Goal: Information Seeking & Learning: Learn about a topic

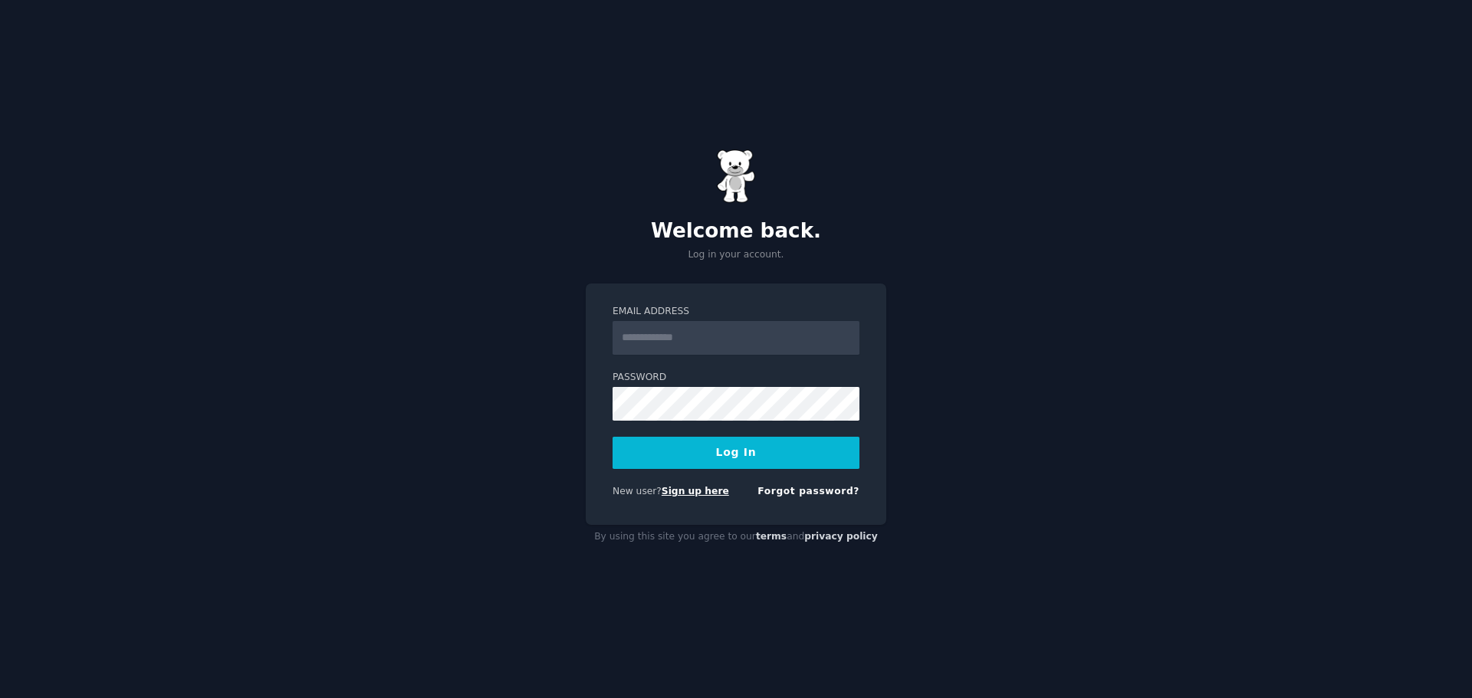
click at [676, 490] on link "Sign up here" at bounding box center [695, 491] width 67 height 11
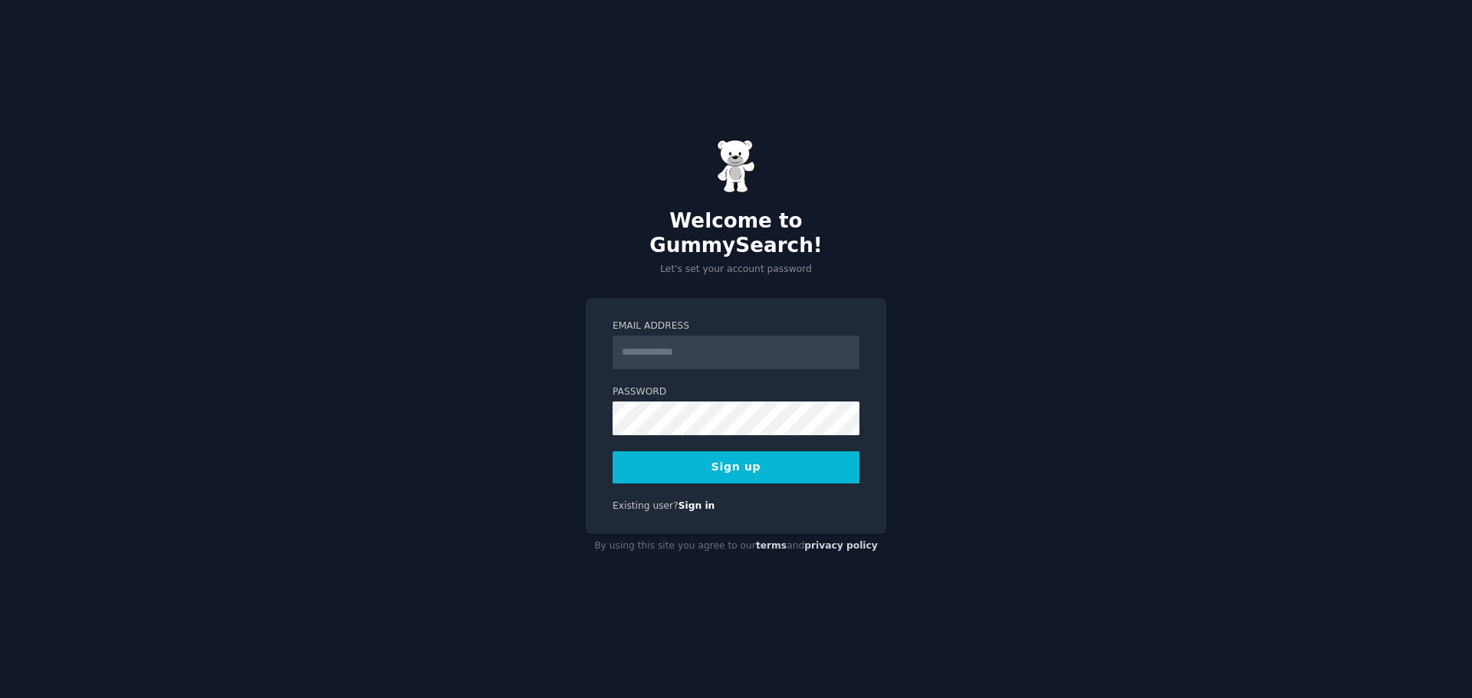
click at [696, 347] on input "Email Address" at bounding box center [736, 353] width 247 height 34
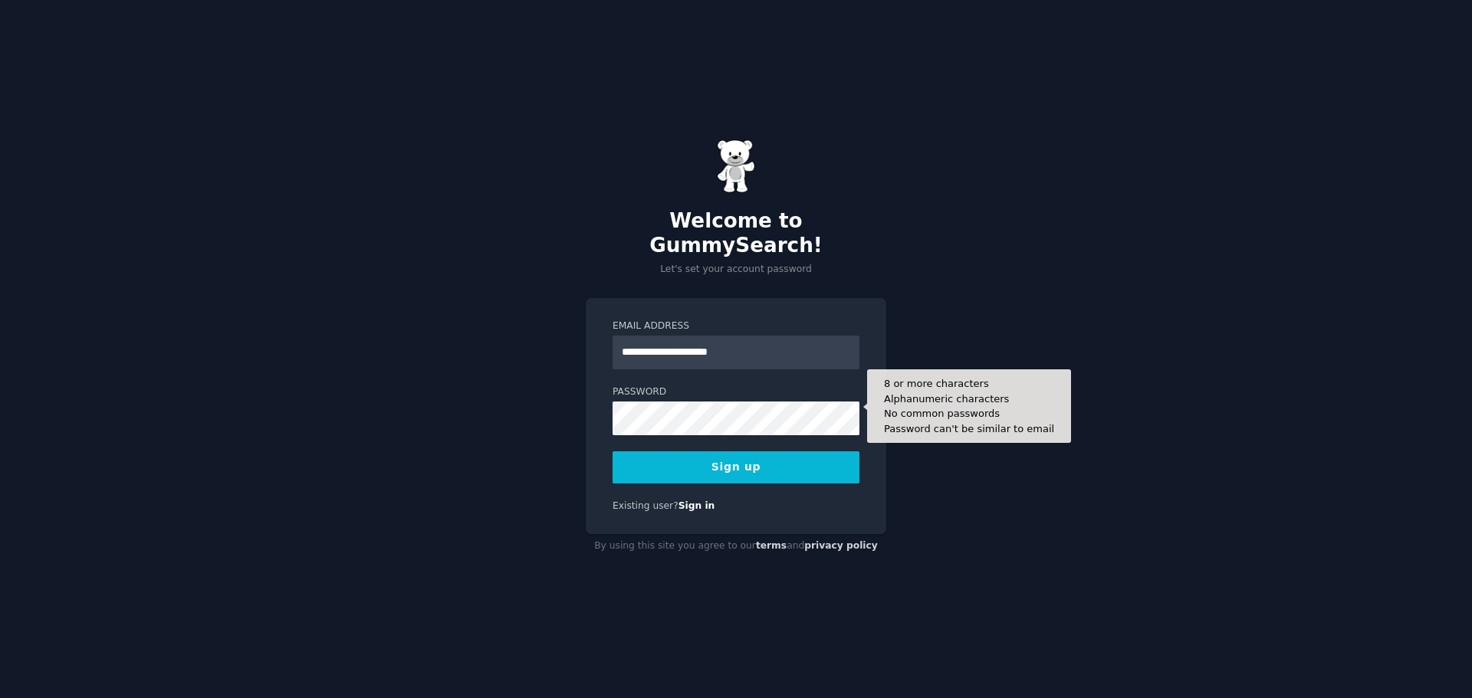
type input "**********"
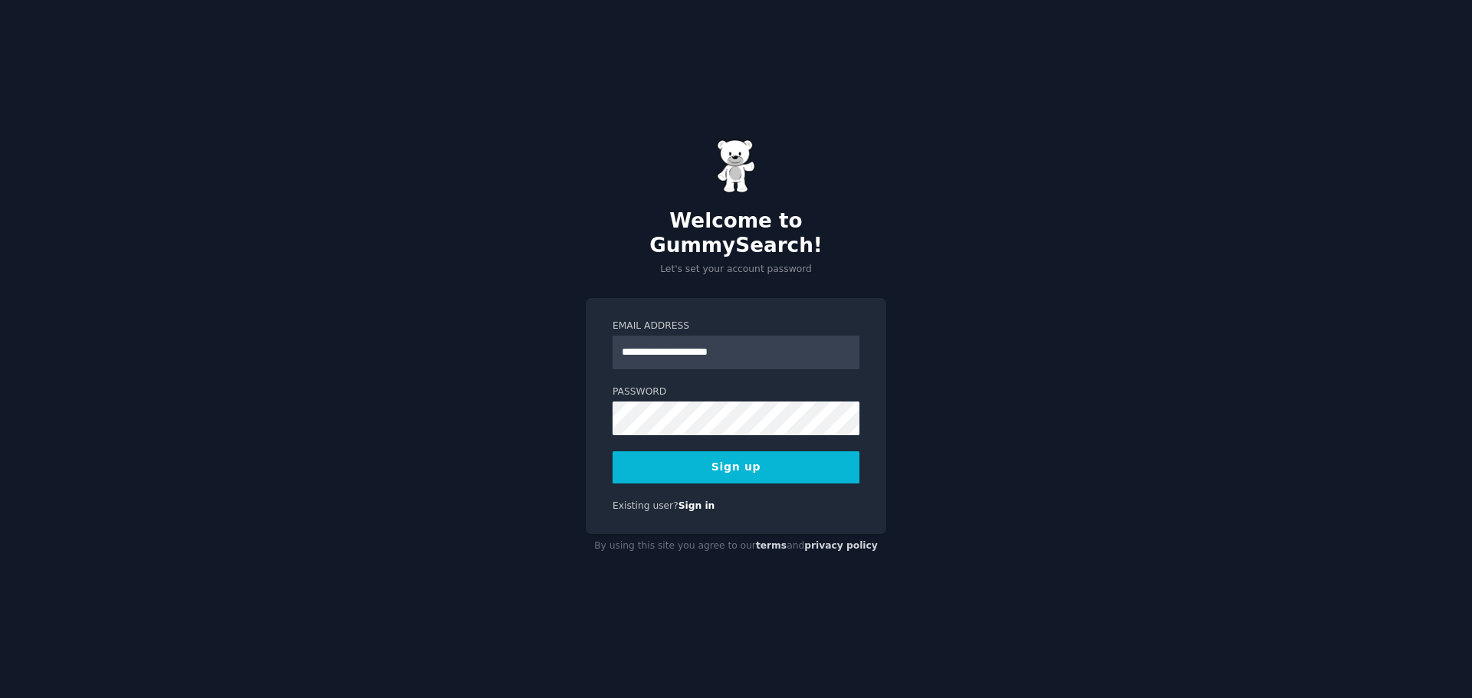
click at [714, 452] on button "Sign up" at bounding box center [736, 468] width 247 height 32
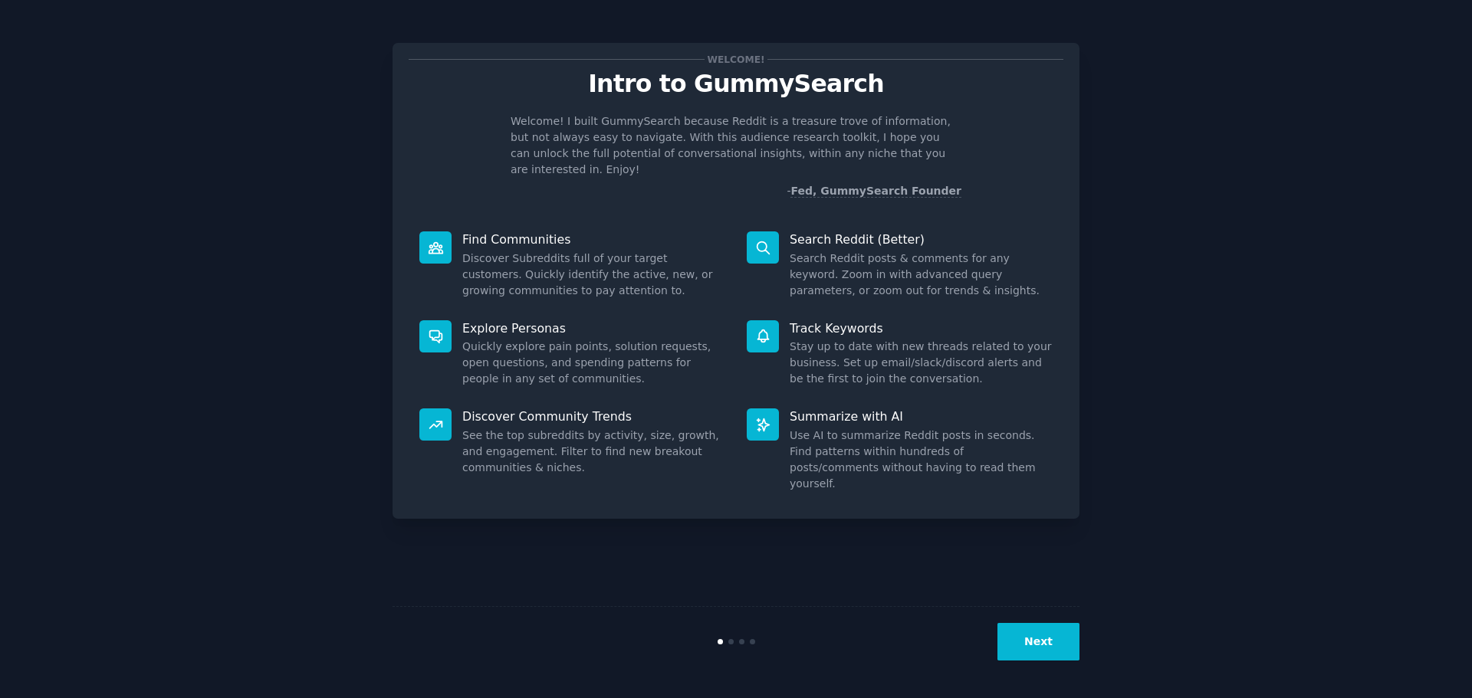
click at [1070, 649] on button "Next" at bounding box center [1038, 642] width 82 height 38
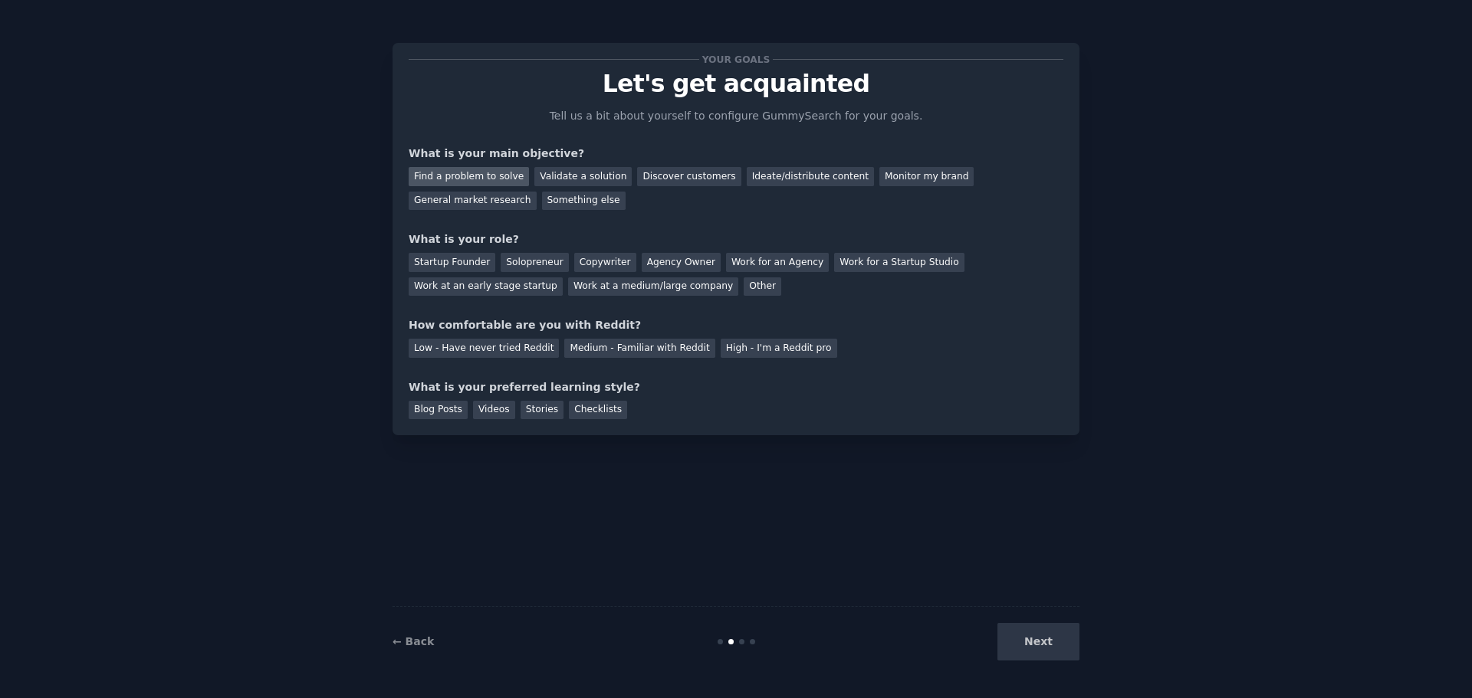
click at [487, 175] on div "Find a problem to solve" at bounding box center [469, 176] width 120 height 19
click at [597, 182] on div "Validate a solution" at bounding box center [582, 176] width 97 height 19
click at [482, 173] on div "Find a problem to solve" at bounding box center [469, 176] width 120 height 19
click at [501, 266] on div "Solopreneur" at bounding box center [534, 262] width 67 height 19
click at [633, 349] on div "Medium - Familiar with Reddit" at bounding box center [639, 348] width 150 height 19
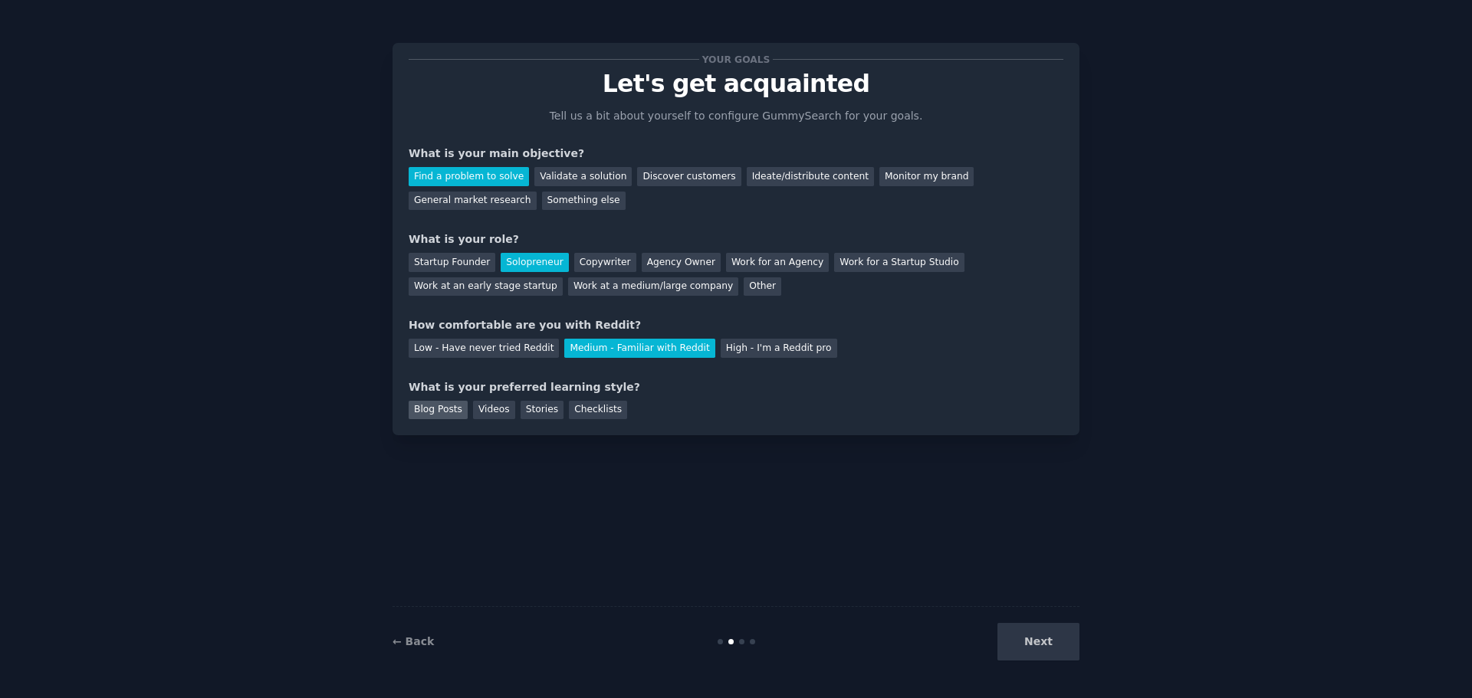
click at [452, 405] on div "Blog Posts" at bounding box center [438, 410] width 59 height 19
click at [484, 402] on div "Videos" at bounding box center [494, 410] width 42 height 19
click at [428, 410] on div "Blog Posts" at bounding box center [438, 410] width 59 height 19
click at [1060, 639] on button "Next" at bounding box center [1038, 642] width 82 height 38
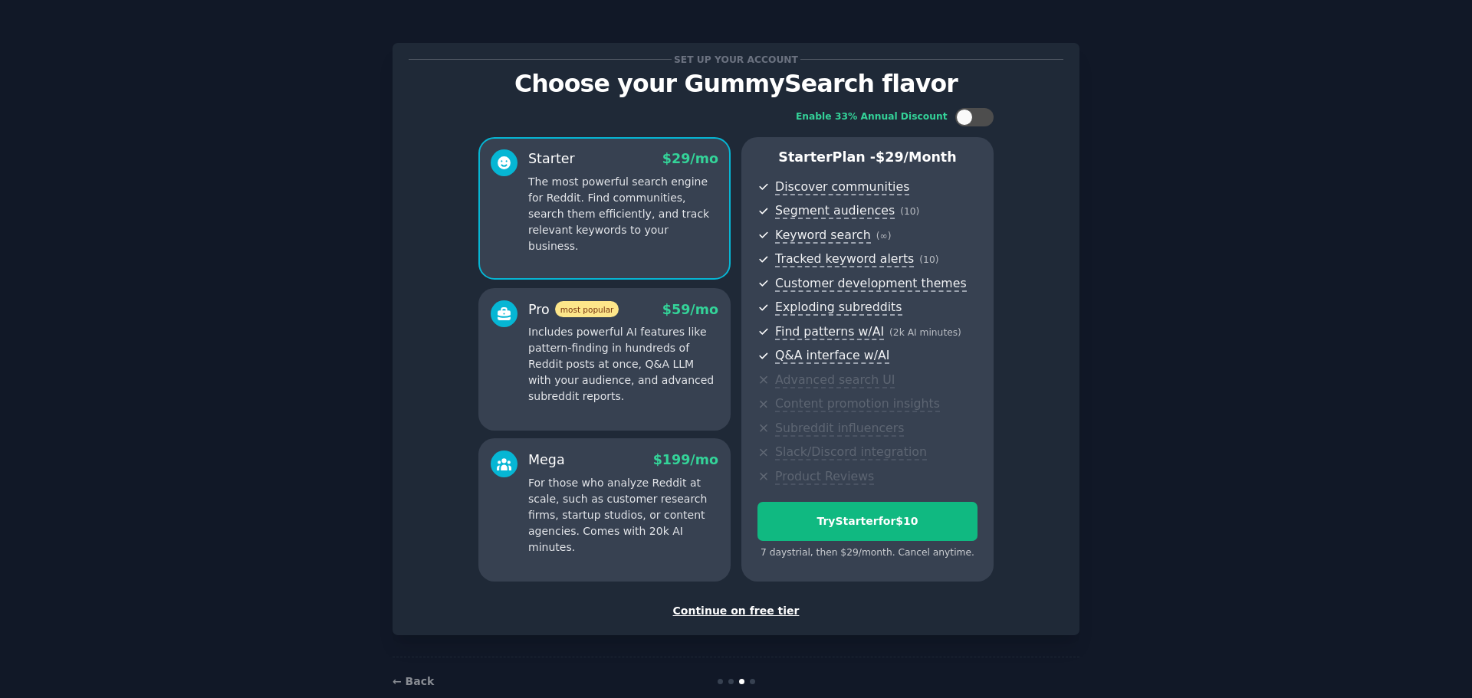
scroll to position [29, 0]
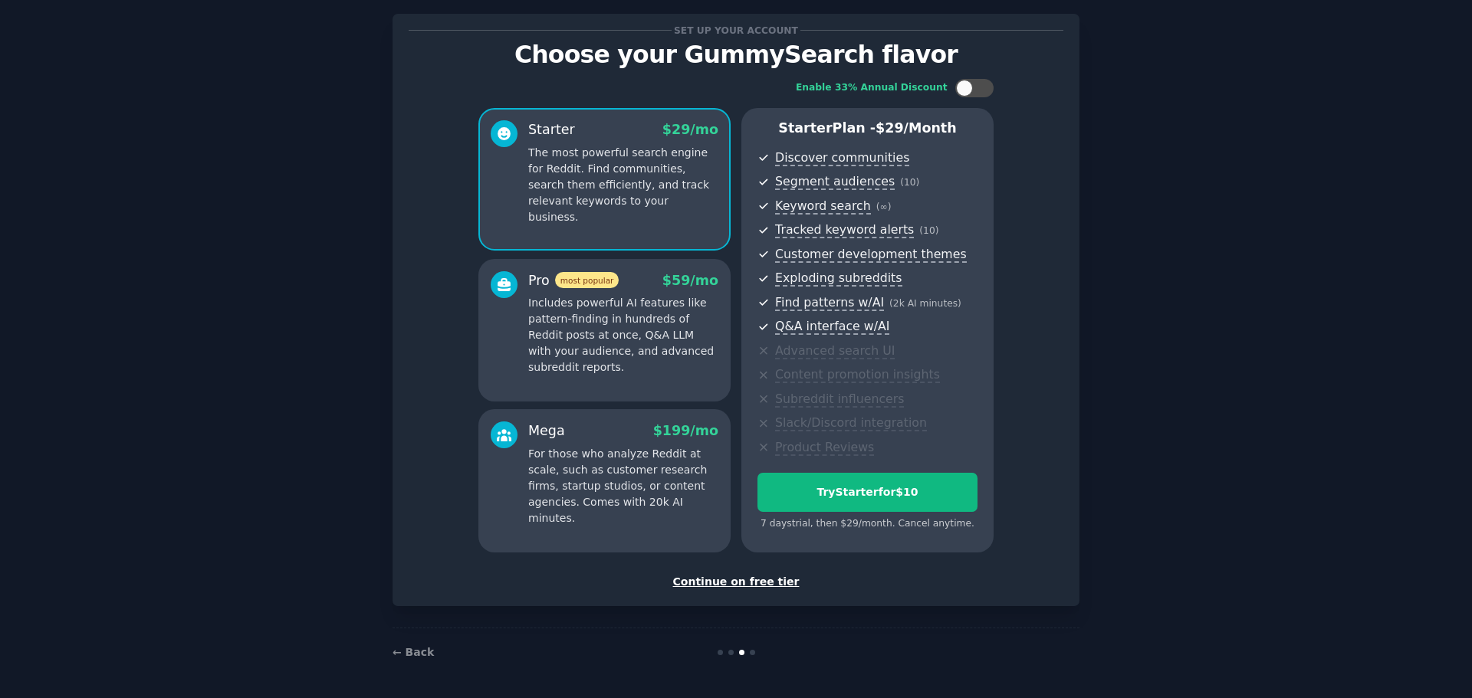
click at [749, 588] on div "Continue on free tier" at bounding box center [736, 582] width 655 height 16
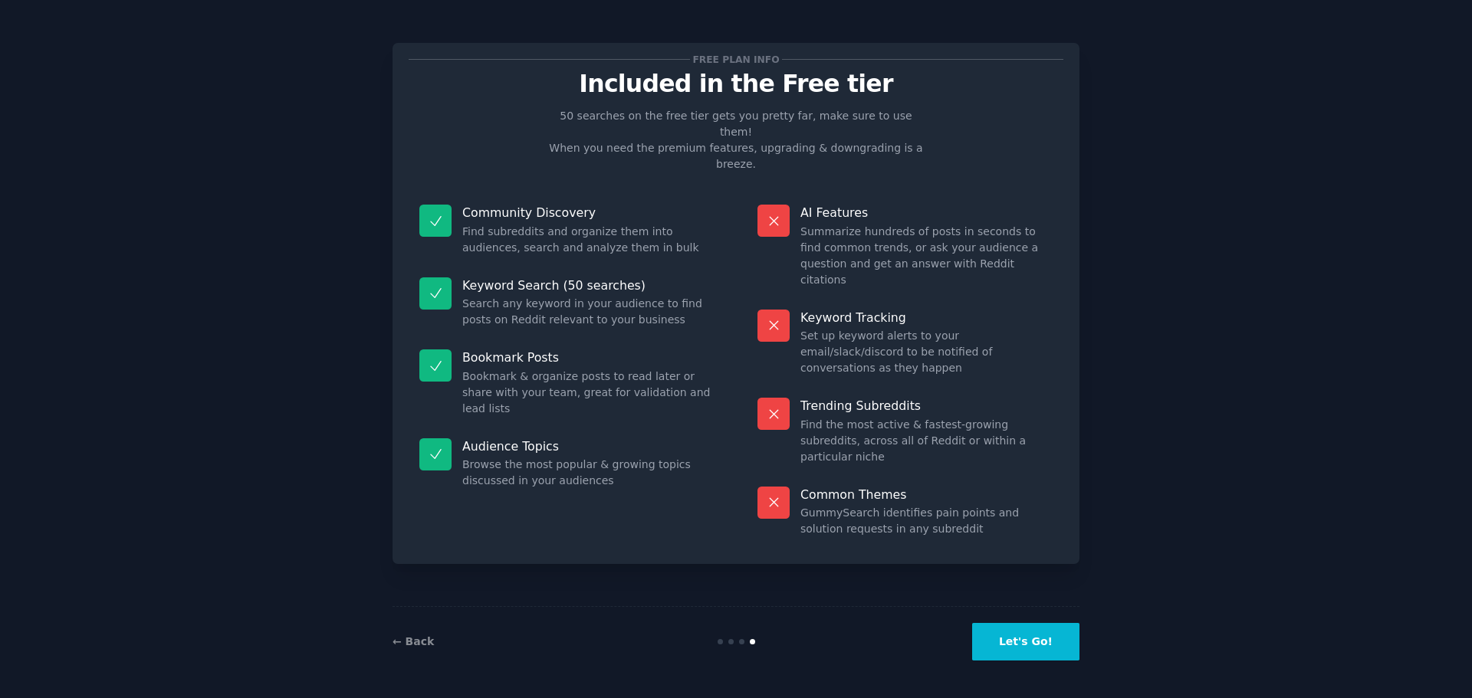
click at [1053, 646] on button "Let's Go!" at bounding box center [1025, 642] width 107 height 38
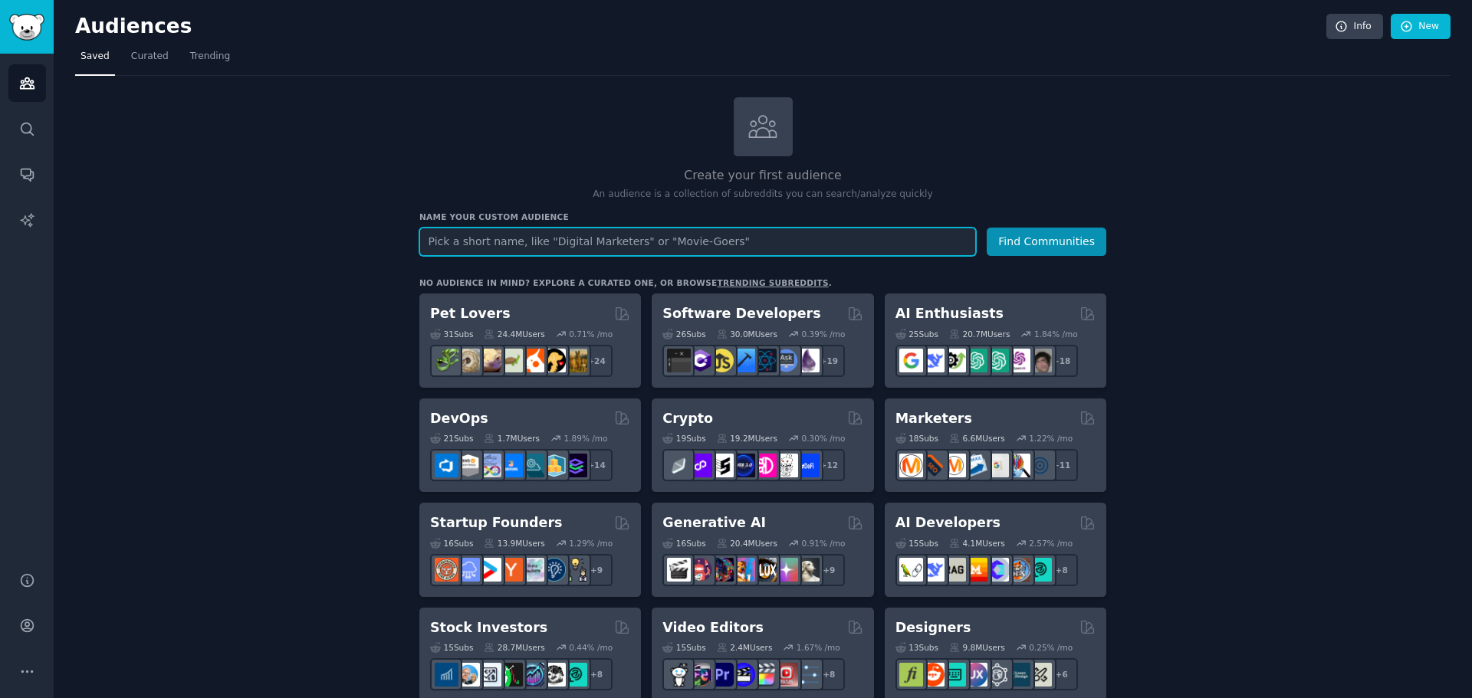
click at [503, 245] on input "text" at bounding box center [697, 242] width 557 height 28
click at [553, 254] on input "text" at bounding box center [697, 242] width 557 height 28
type input "i wis"
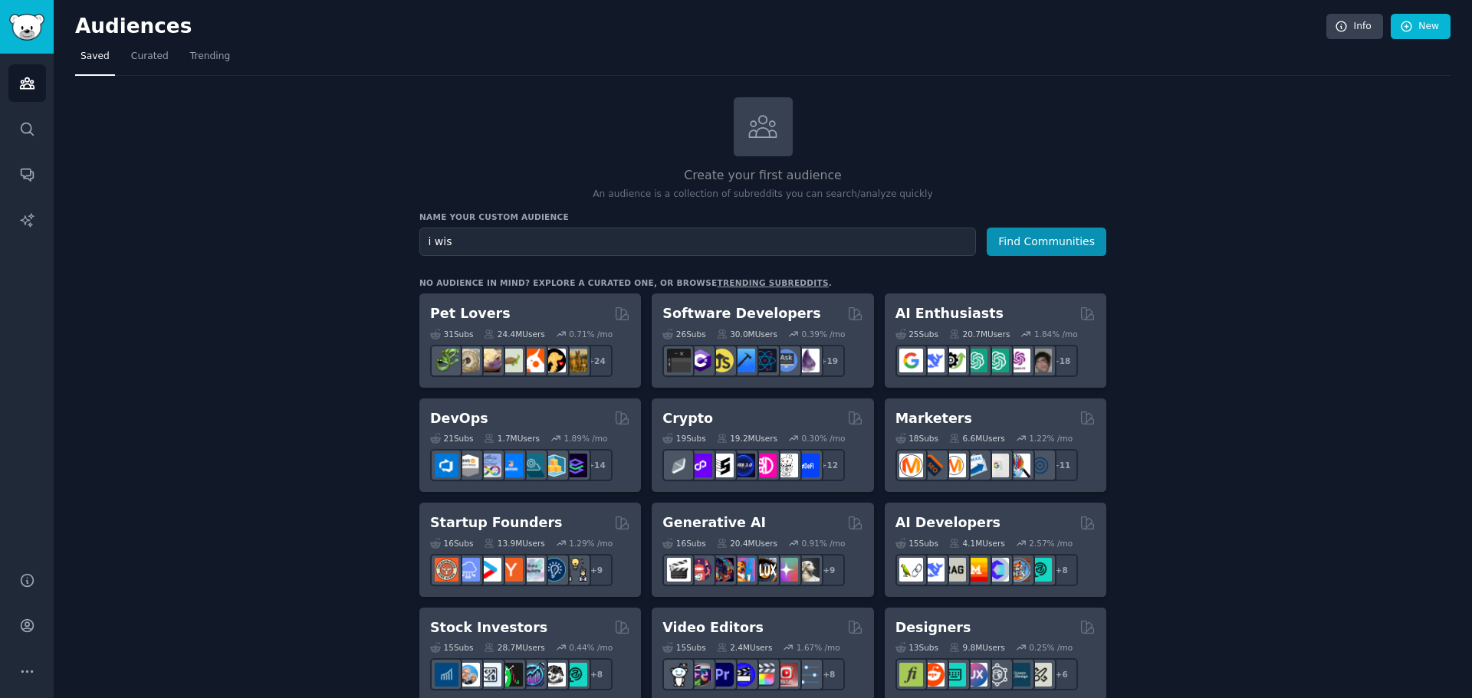
click at [81, 53] on span "Saved" at bounding box center [95, 57] width 29 height 14
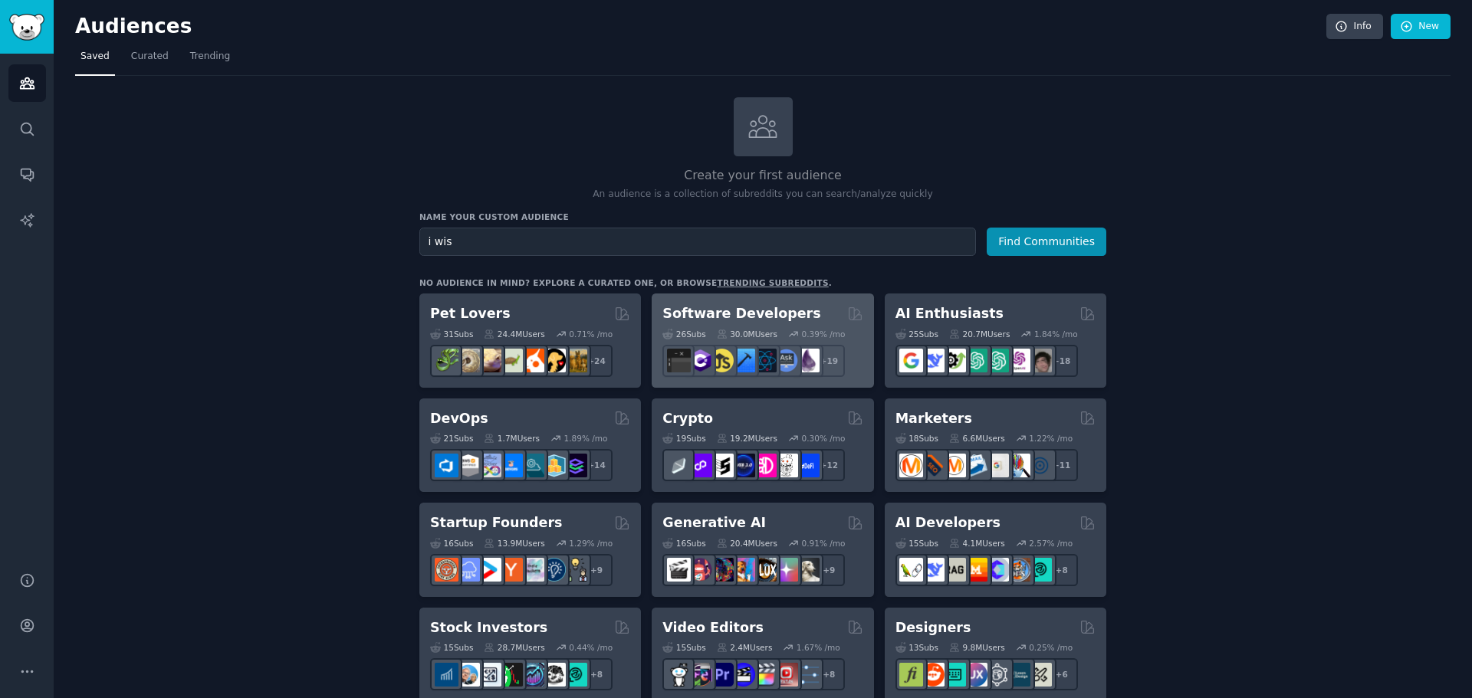
click at [829, 330] on div "26 Sub s 30.0M Users 0.39 % /mo" at bounding box center [762, 334] width 200 height 11
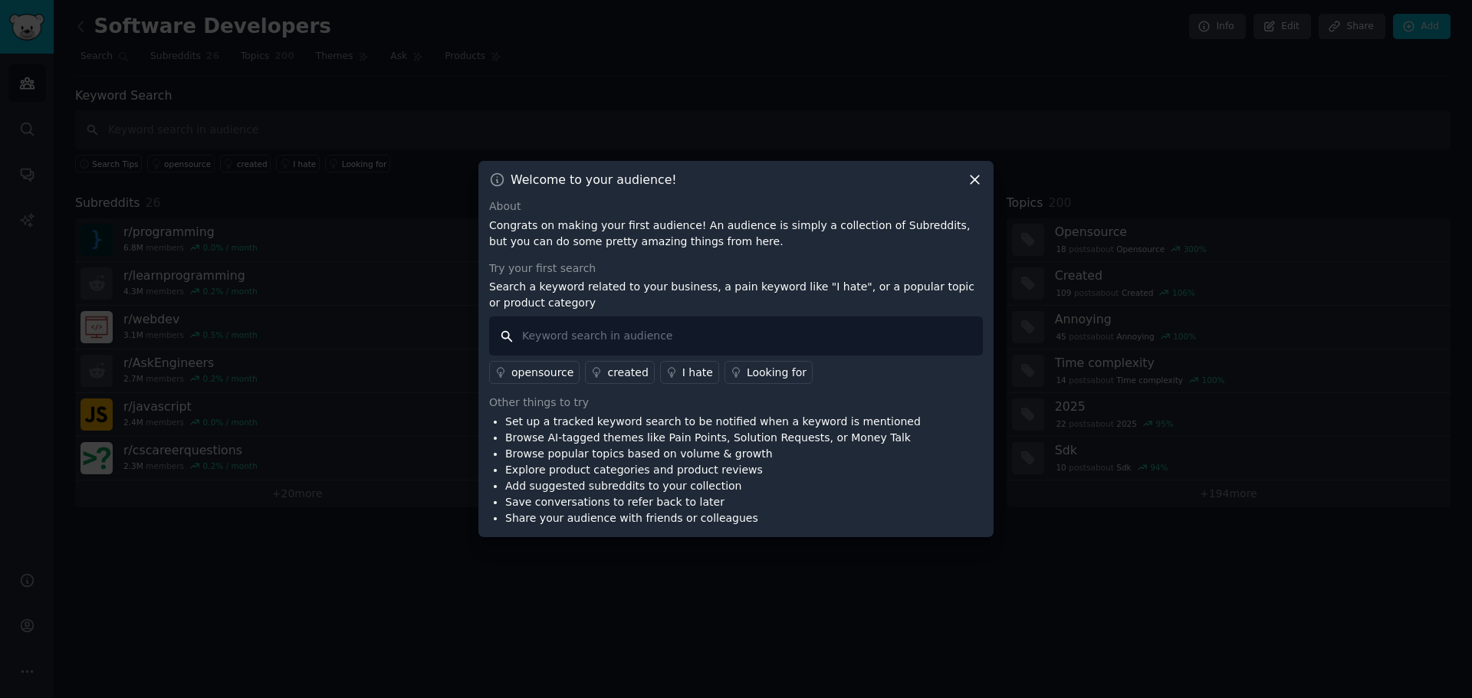
click at [669, 317] on input "text" at bounding box center [736, 336] width 494 height 39
click at [664, 317] on input "text" at bounding box center [736, 336] width 494 height 39
paste input "gummysearch"
type input "i wish"
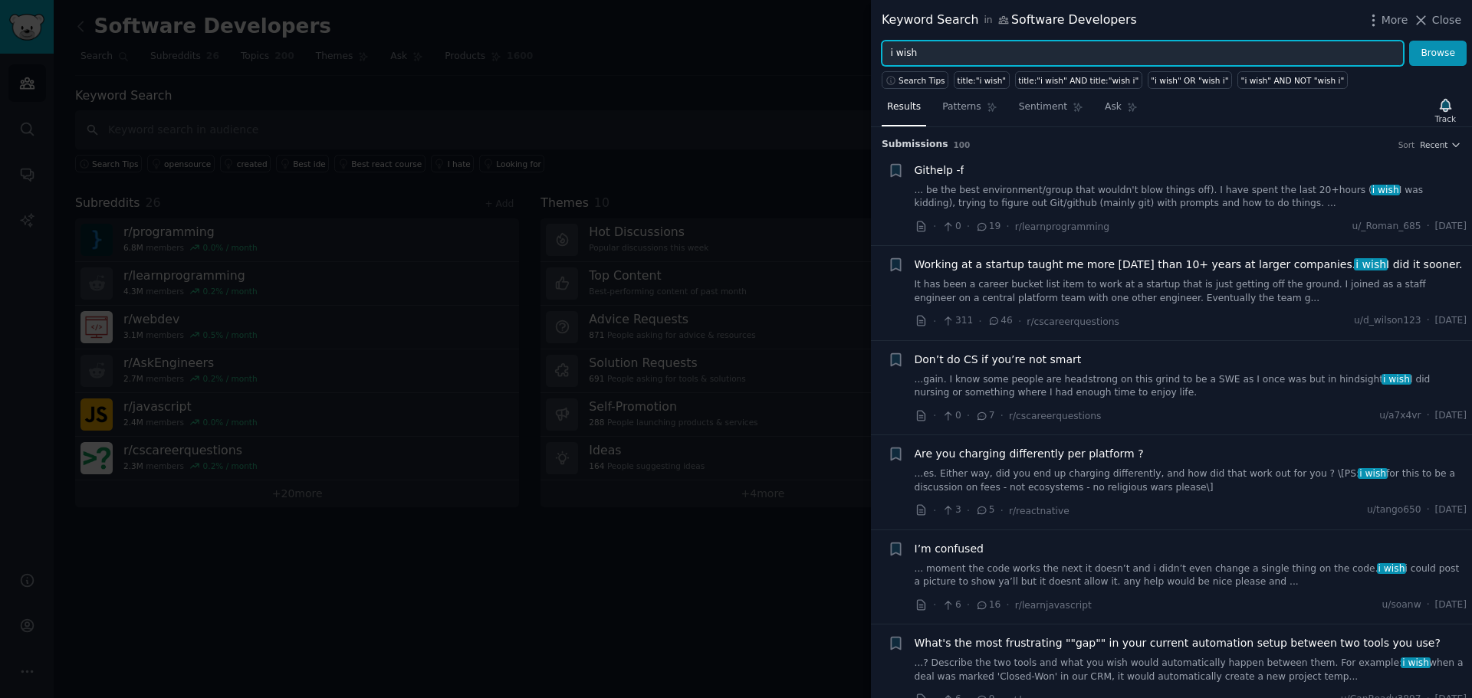
click at [1091, 48] on input "i wish" at bounding box center [1143, 54] width 522 height 26
click at [1409, 41] on button "Browse" at bounding box center [1438, 54] width 58 height 26
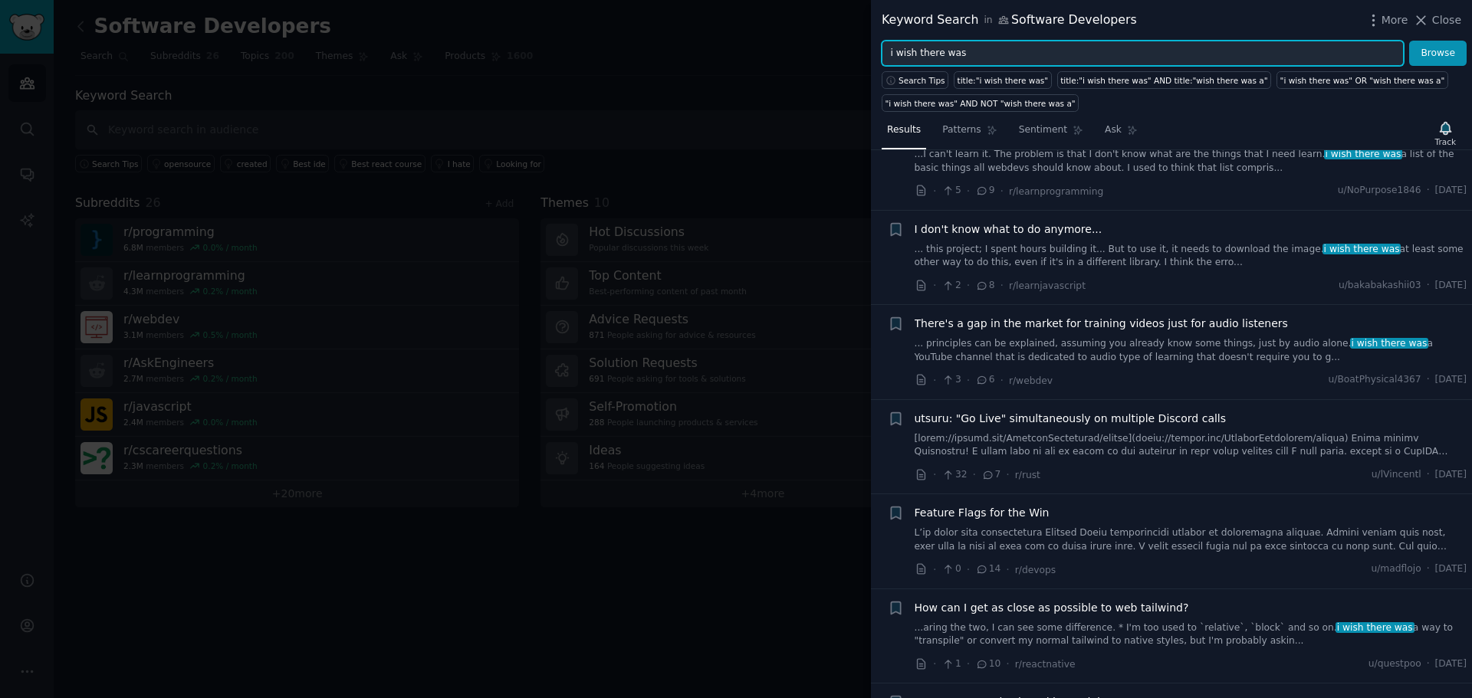
scroll to position [307, 0]
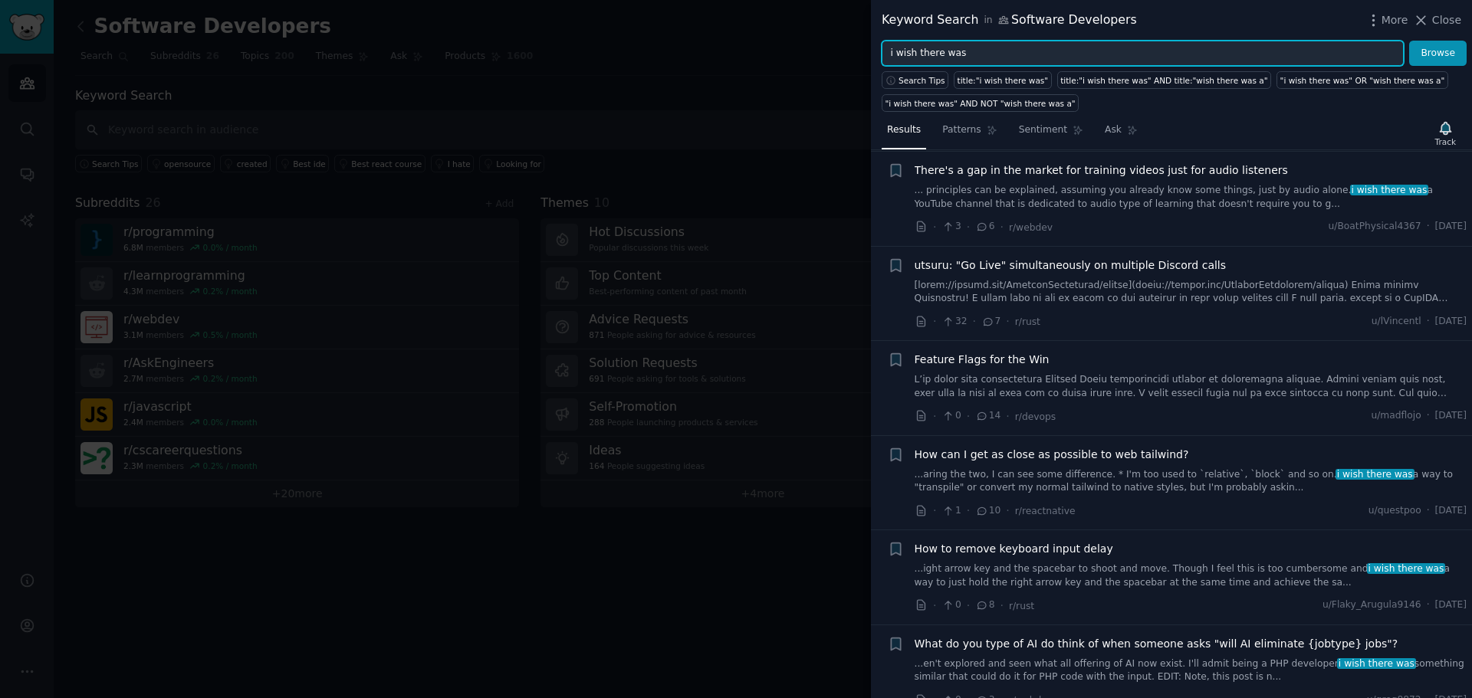
click at [978, 53] on input "i wish there was" at bounding box center [1143, 54] width 522 height 26
click at [1409, 41] on button "Browse" at bounding box center [1438, 54] width 58 height 26
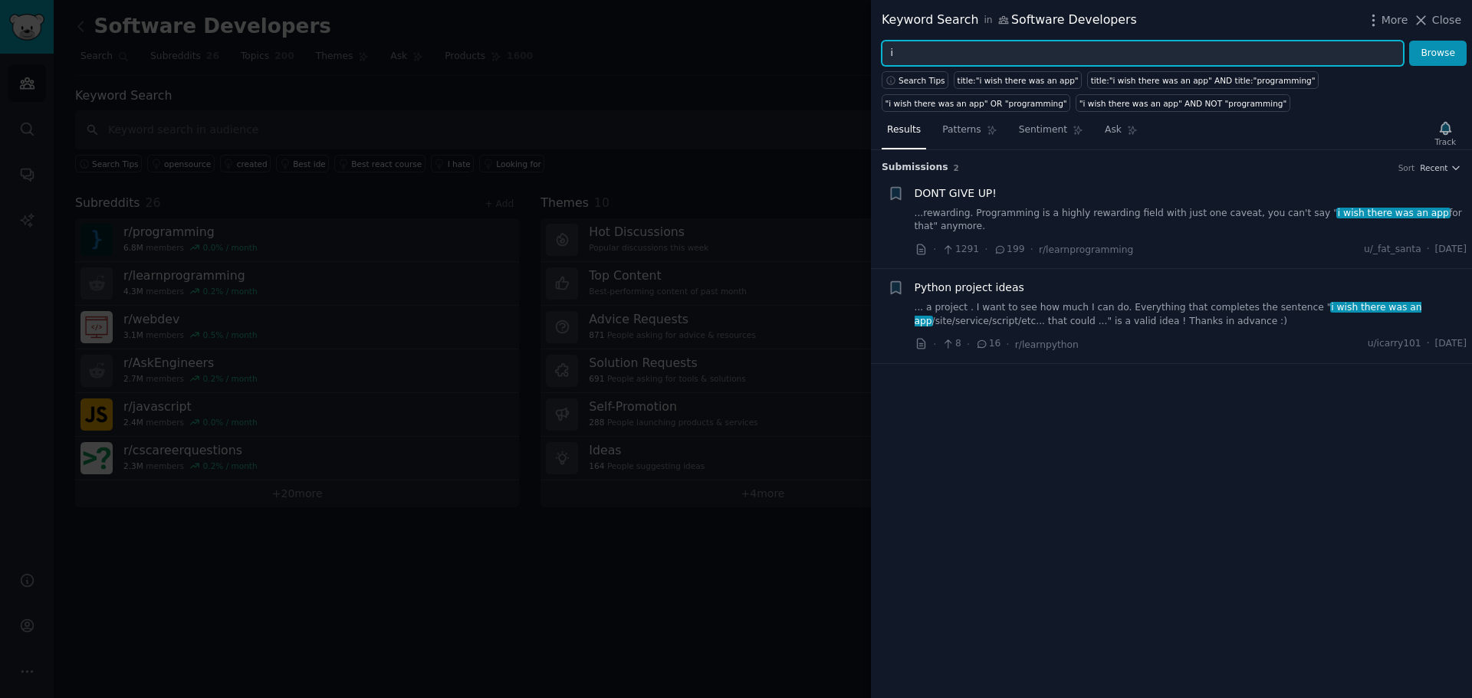
type input "i"
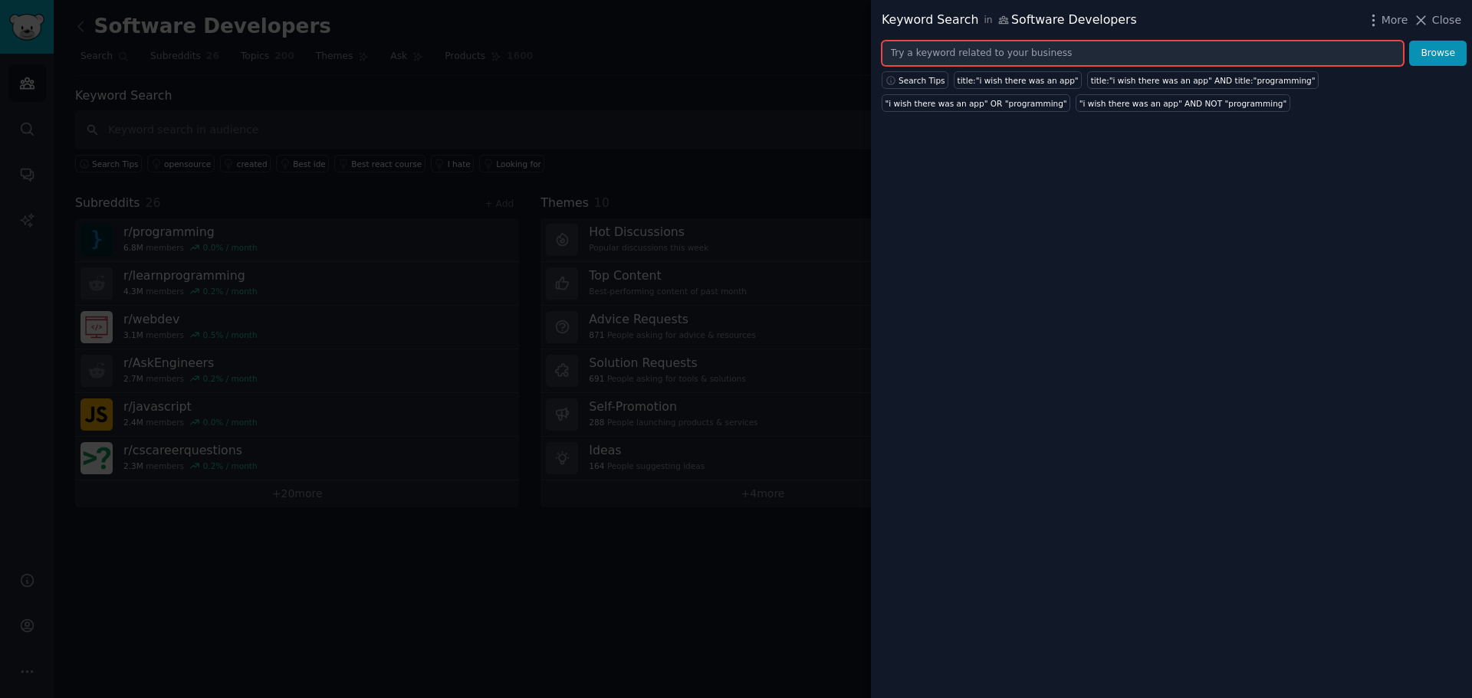
drag, startPoint x: 978, startPoint y: 53, endPoint x: 1311, endPoint y: 21, distance: 335.0
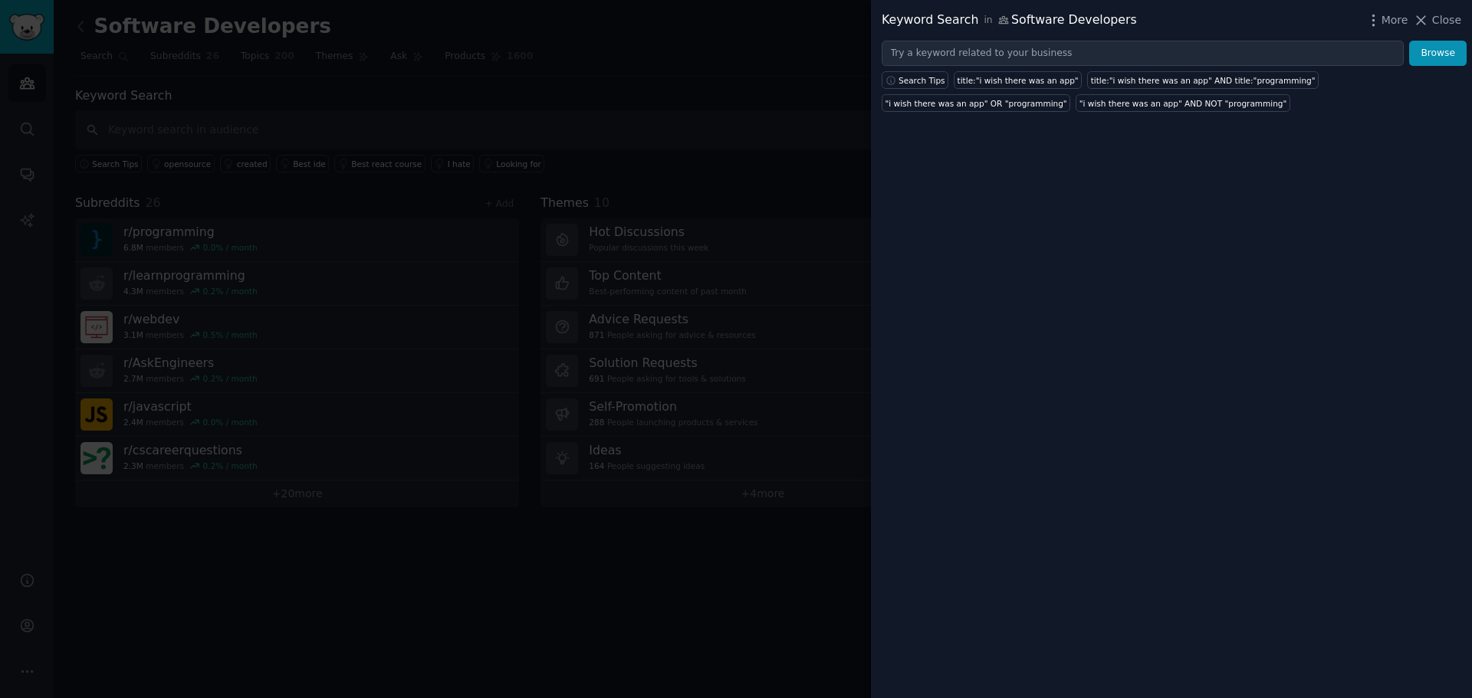
click at [452, 54] on div at bounding box center [736, 349] width 1472 height 698
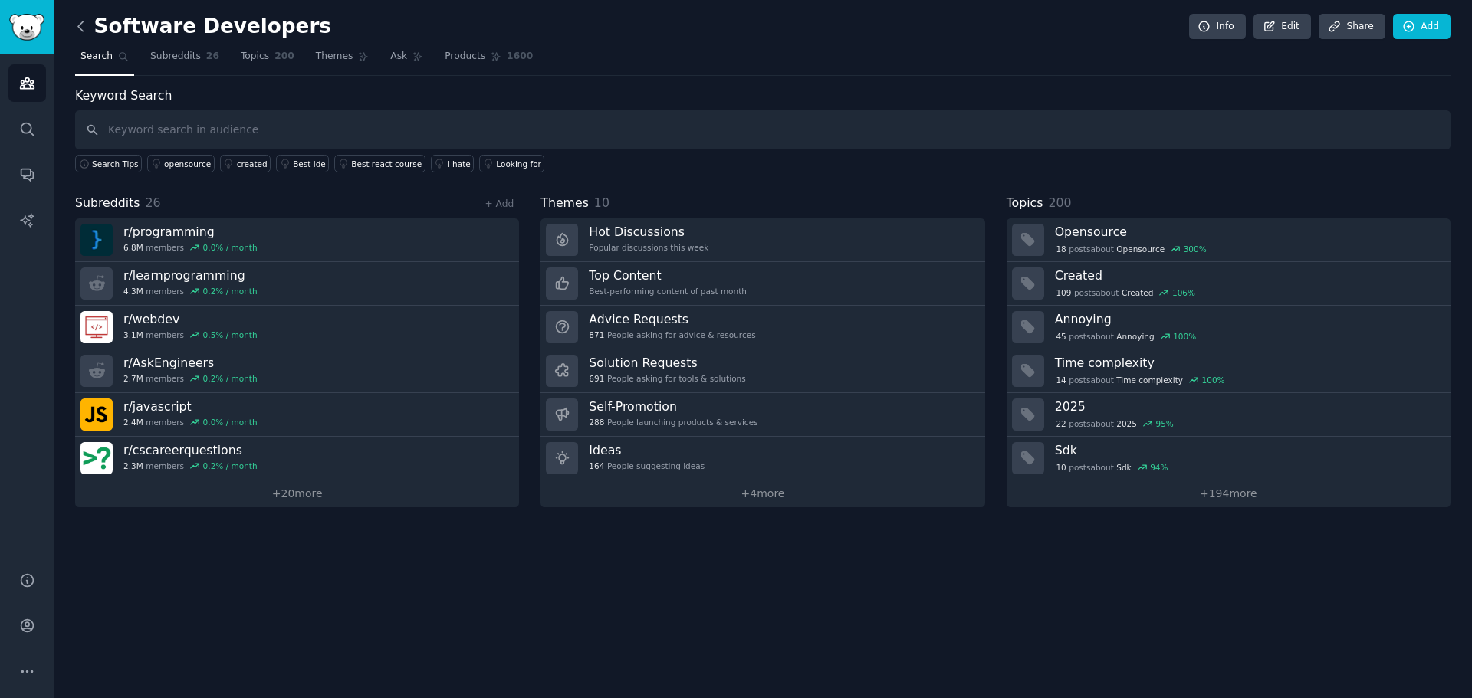
click at [73, 34] on icon at bounding box center [81, 26] width 16 height 16
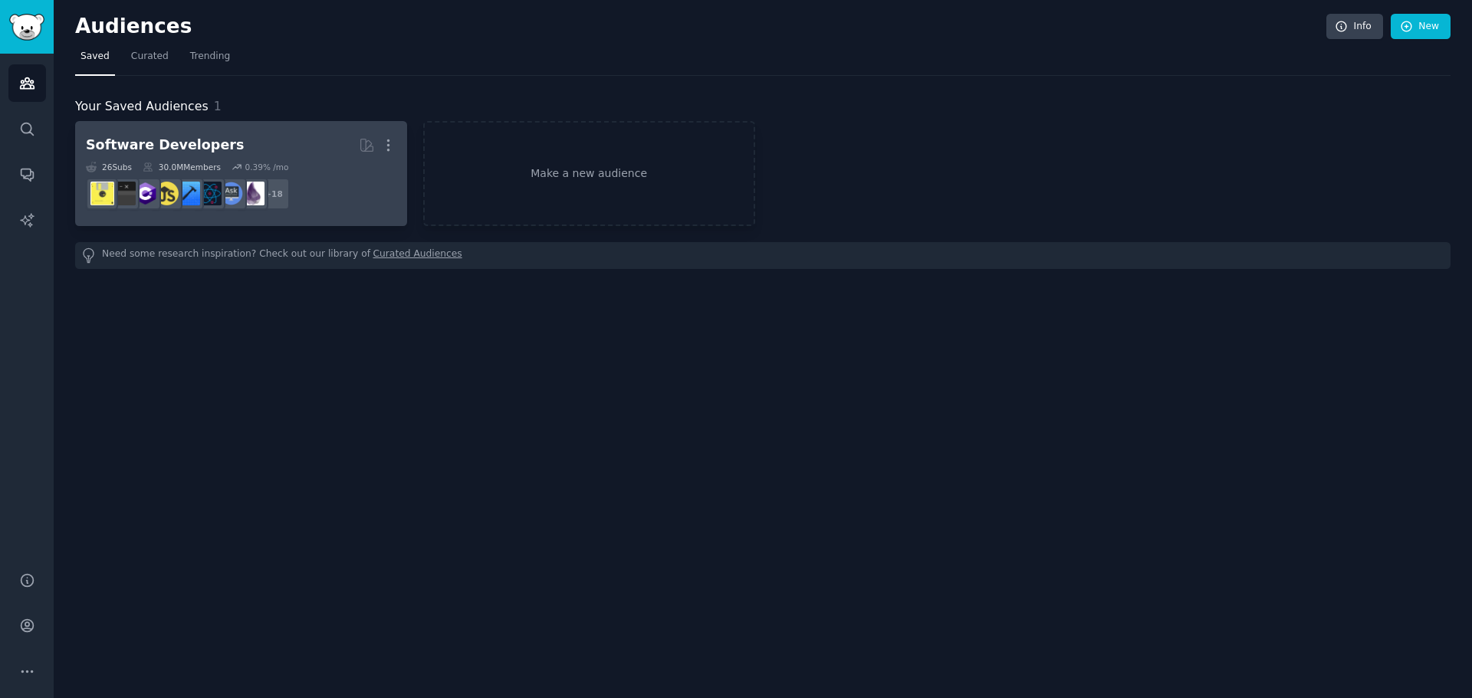
click at [359, 137] on div "More" at bounding box center [378, 145] width 38 height 27
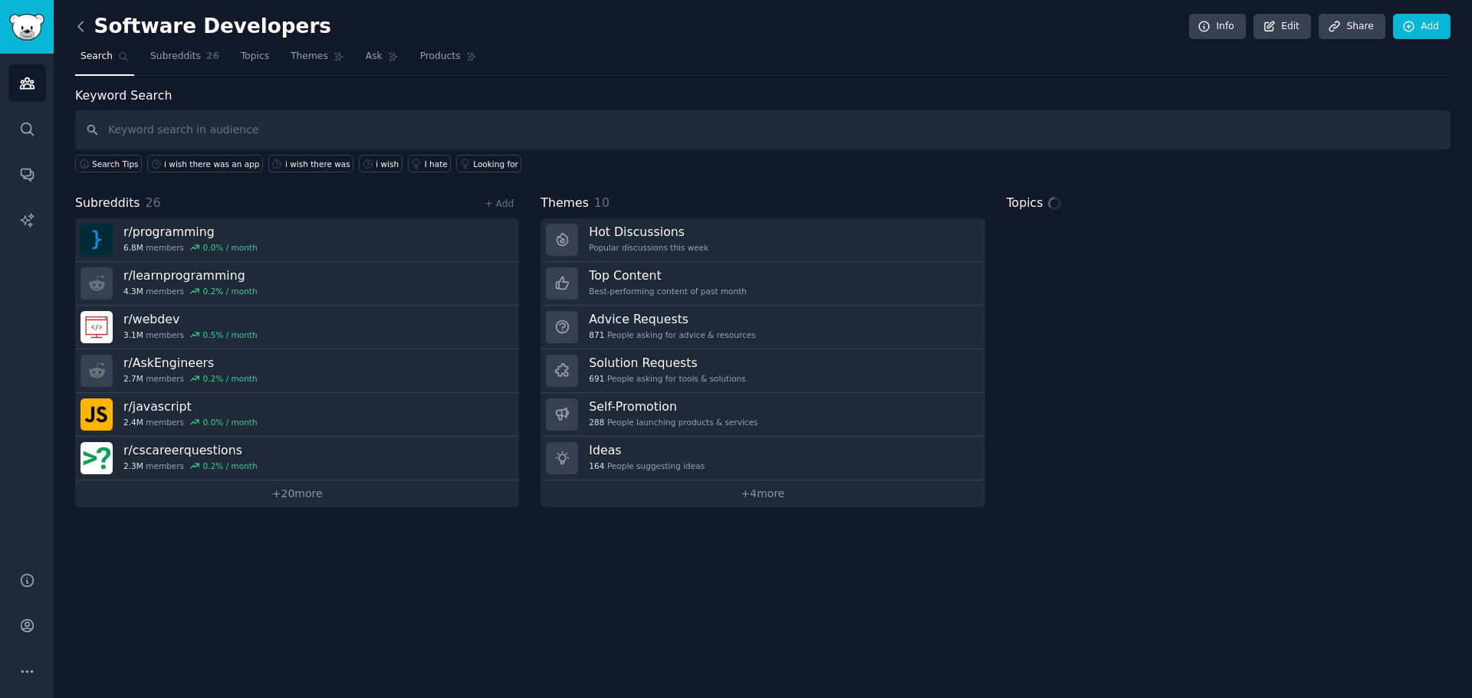
click at [73, 30] on icon at bounding box center [81, 26] width 16 height 16
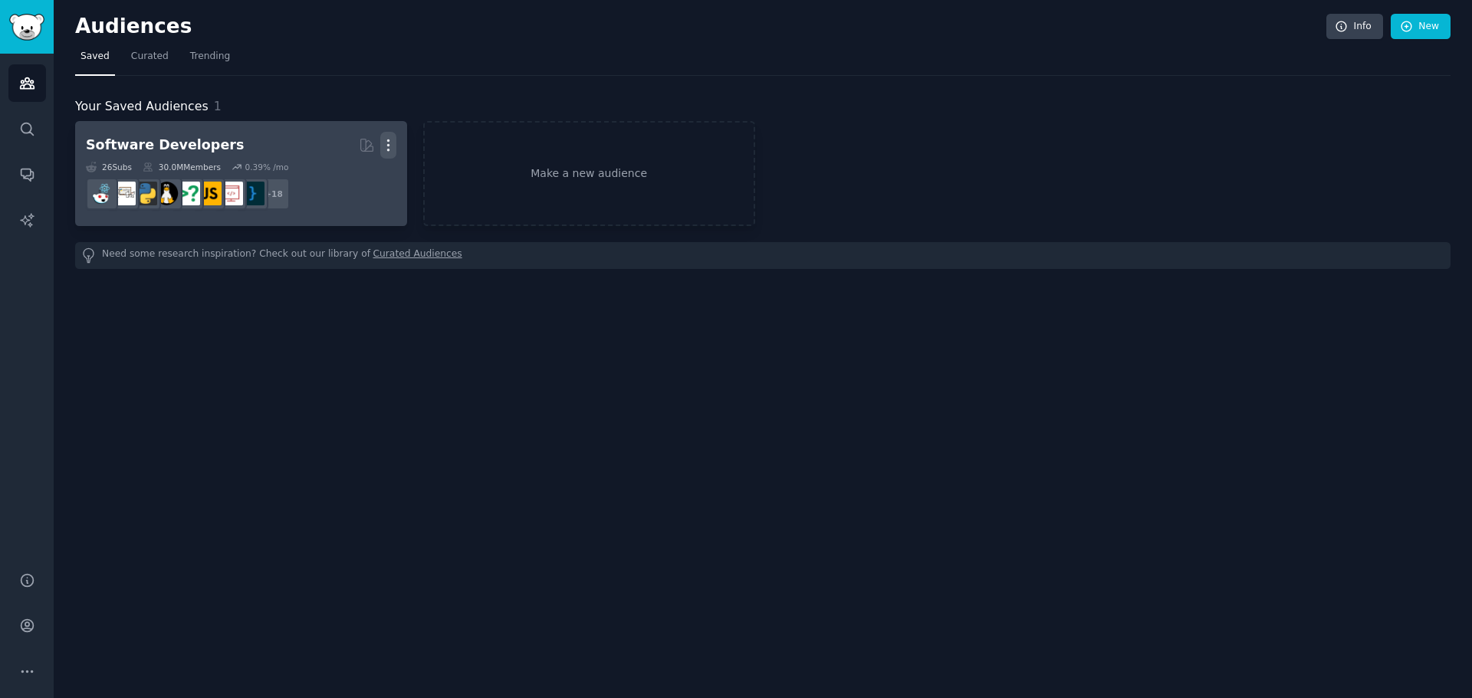
click at [380, 148] on icon "button" at bounding box center [388, 145] width 16 height 16
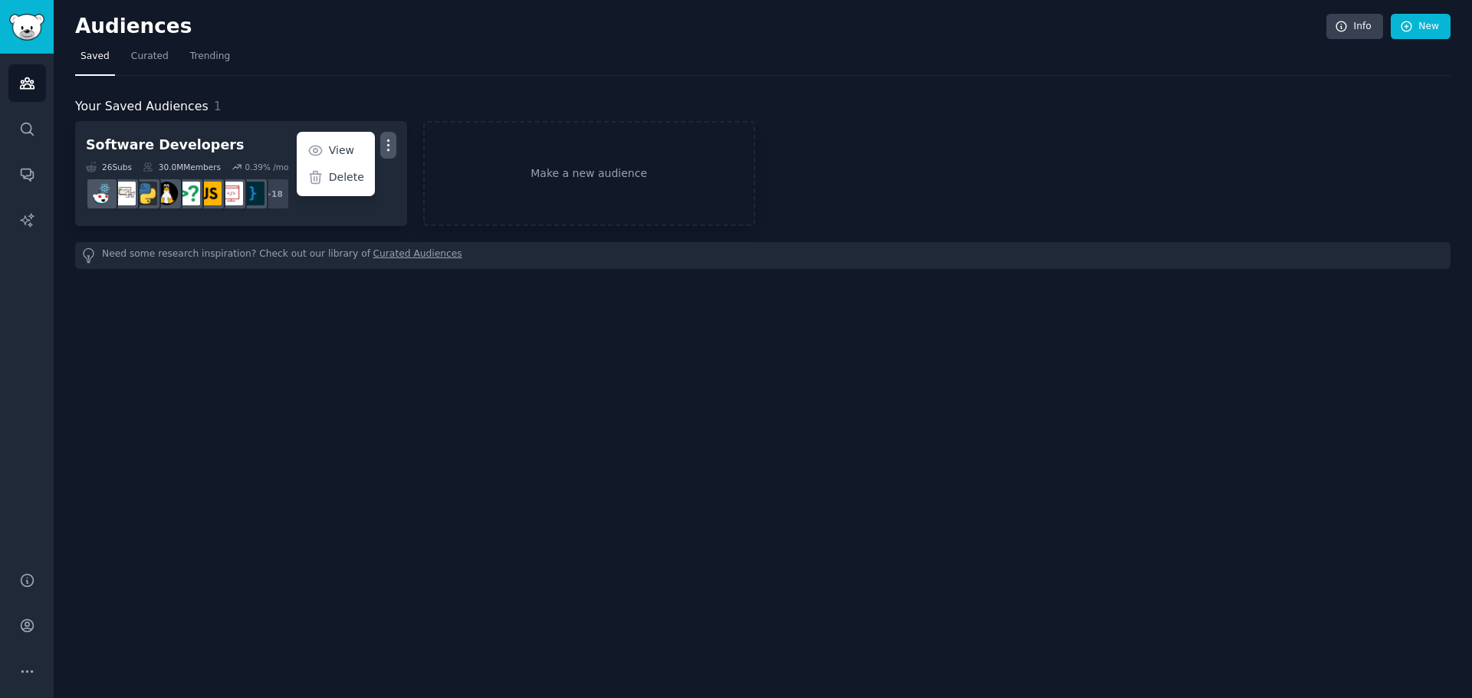
click at [299, 166] on div "Delete" at bounding box center [335, 178] width 73 height 32
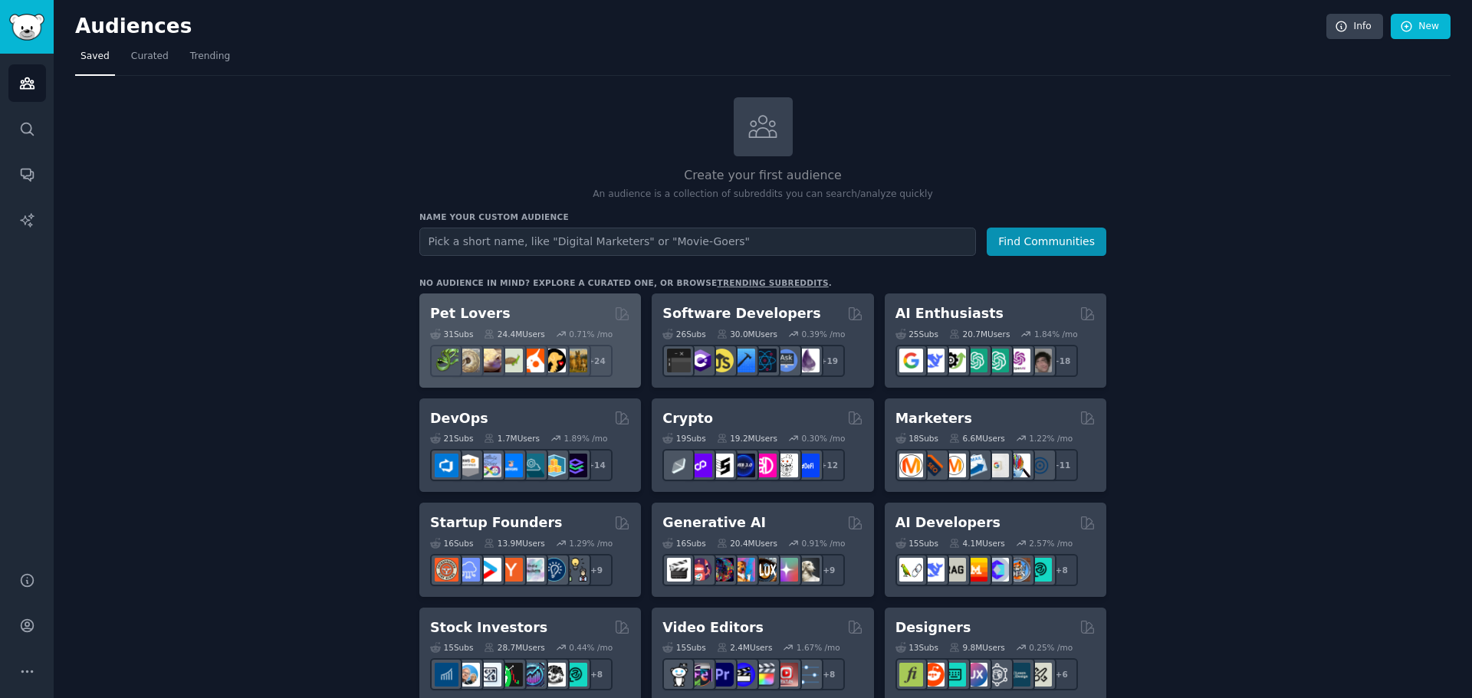
click at [531, 304] on div "Pet Lovers Curated by GummySearch" at bounding box center [530, 313] width 200 height 19
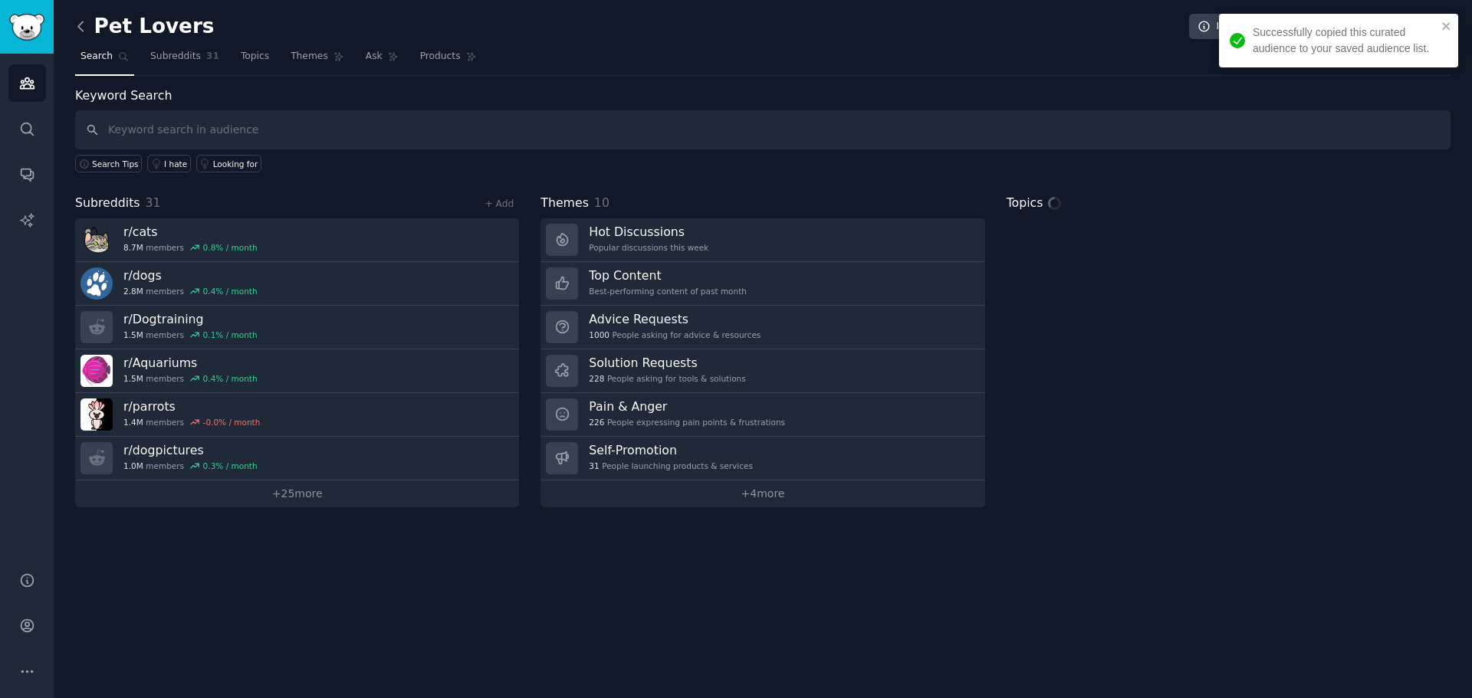
click at [73, 29] on icon at bounding box center [81, 26] width 16 height 16
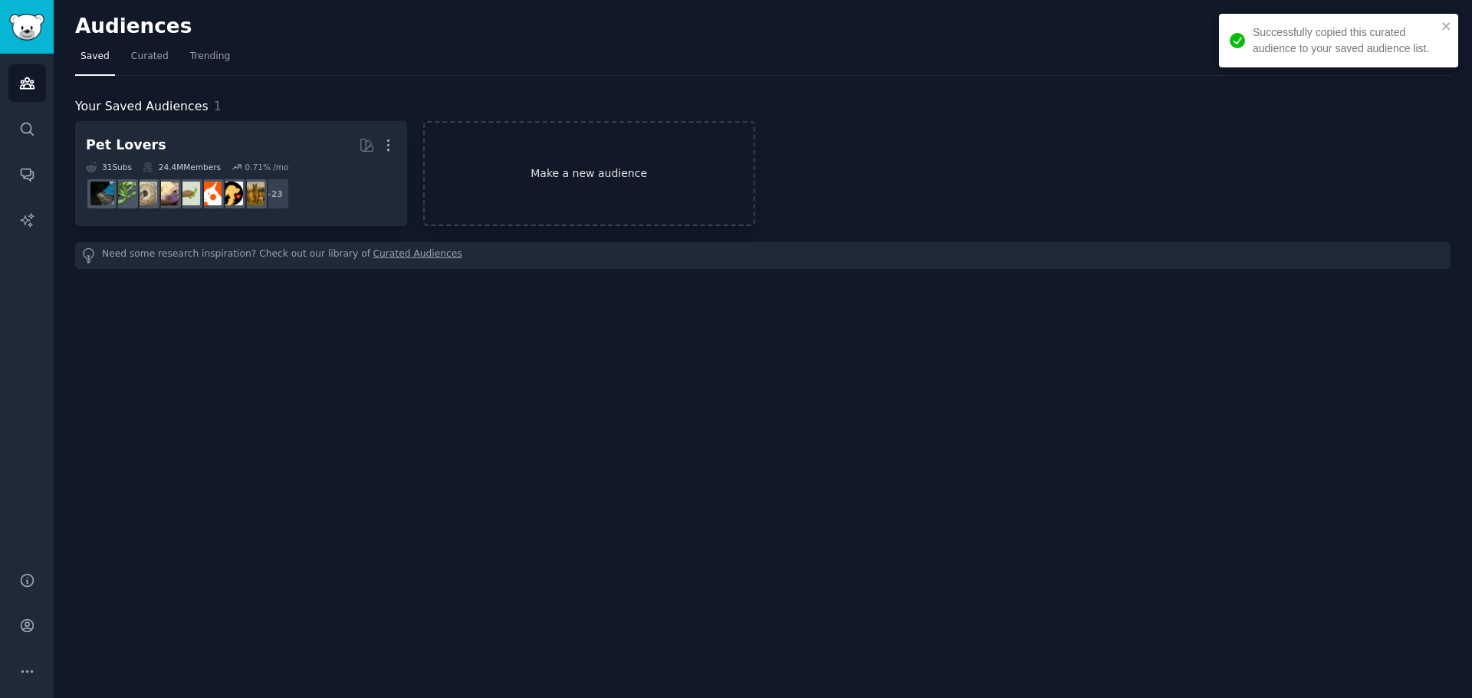
click at [557, 168] on link "Make a new audience" at bounding box center [589, 173] width 332 height 105
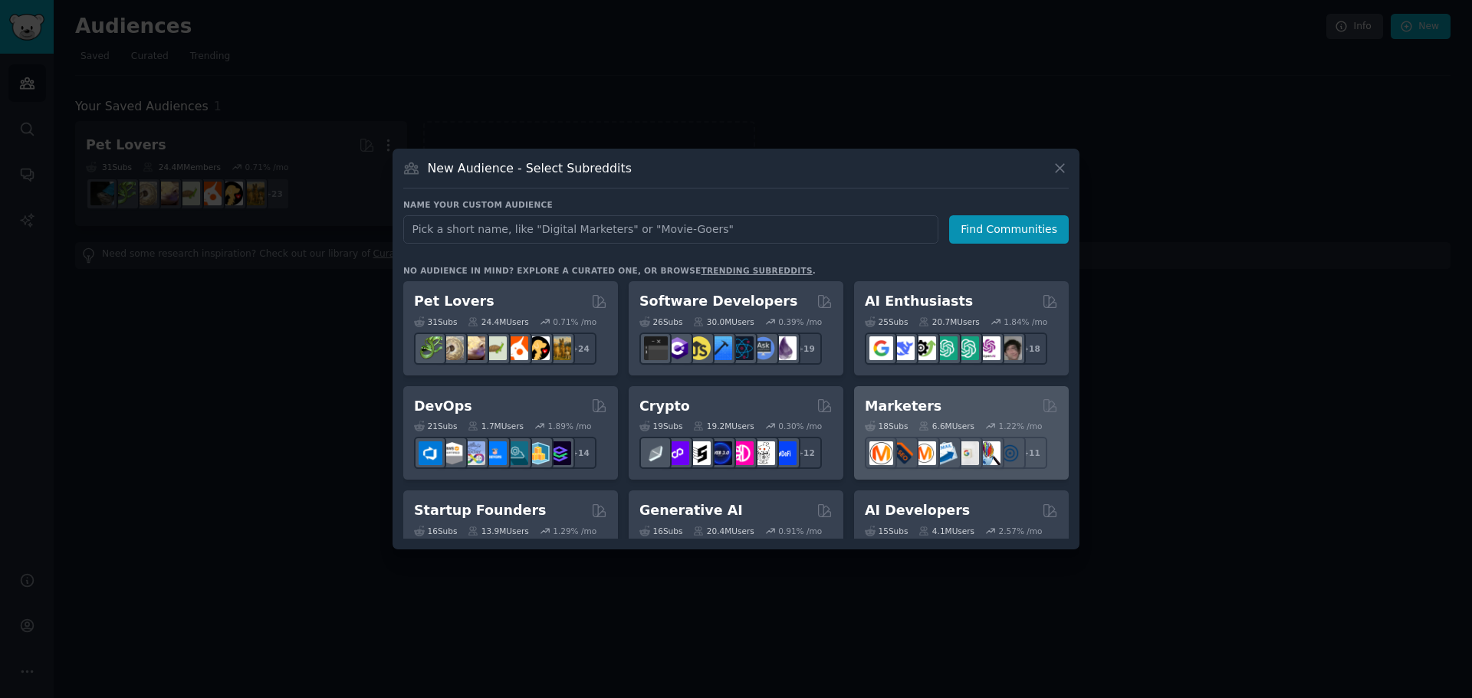
click at [976, 386] on div "Marketers 18 Sub s 6.6M Users 1.22 % /mo + 11" at bounding box center [961, 433] width 215 height 94
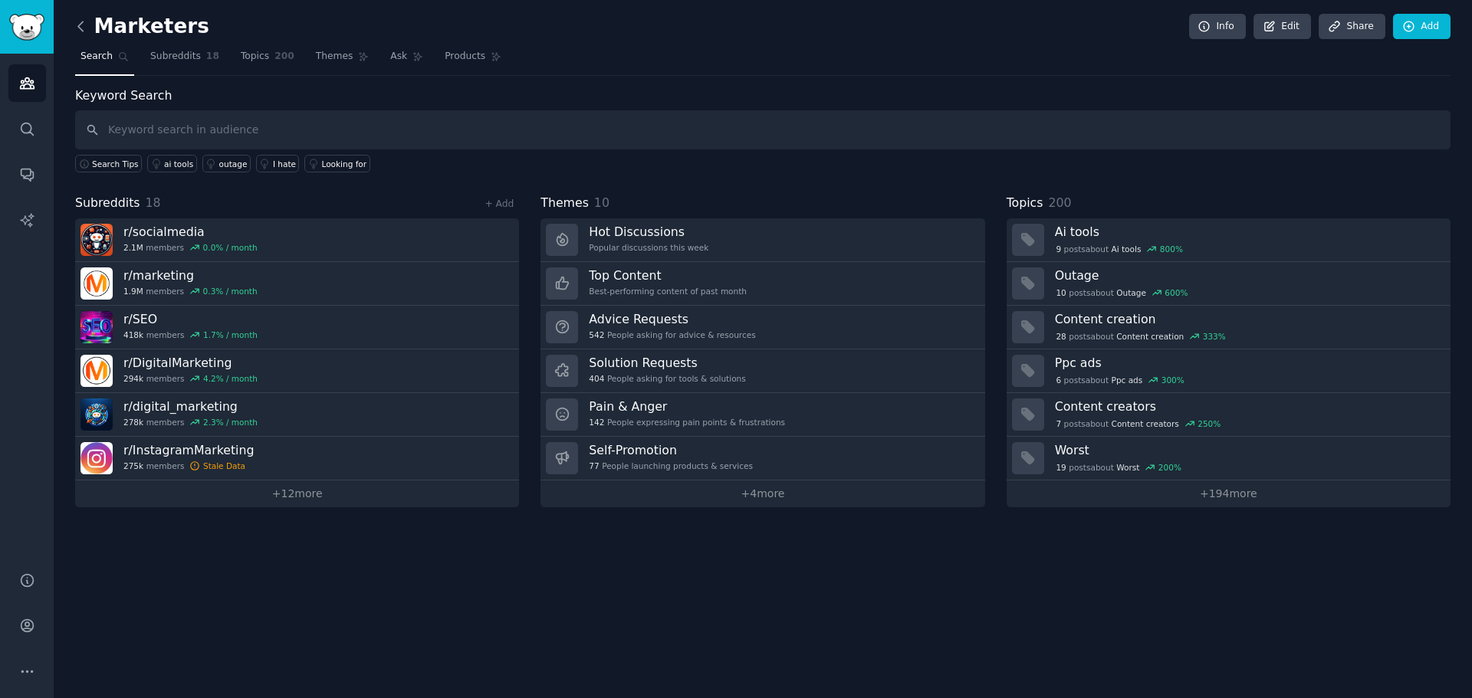
click at [73, 29] on icon at bounding box center [81, 26] width 16 height 16
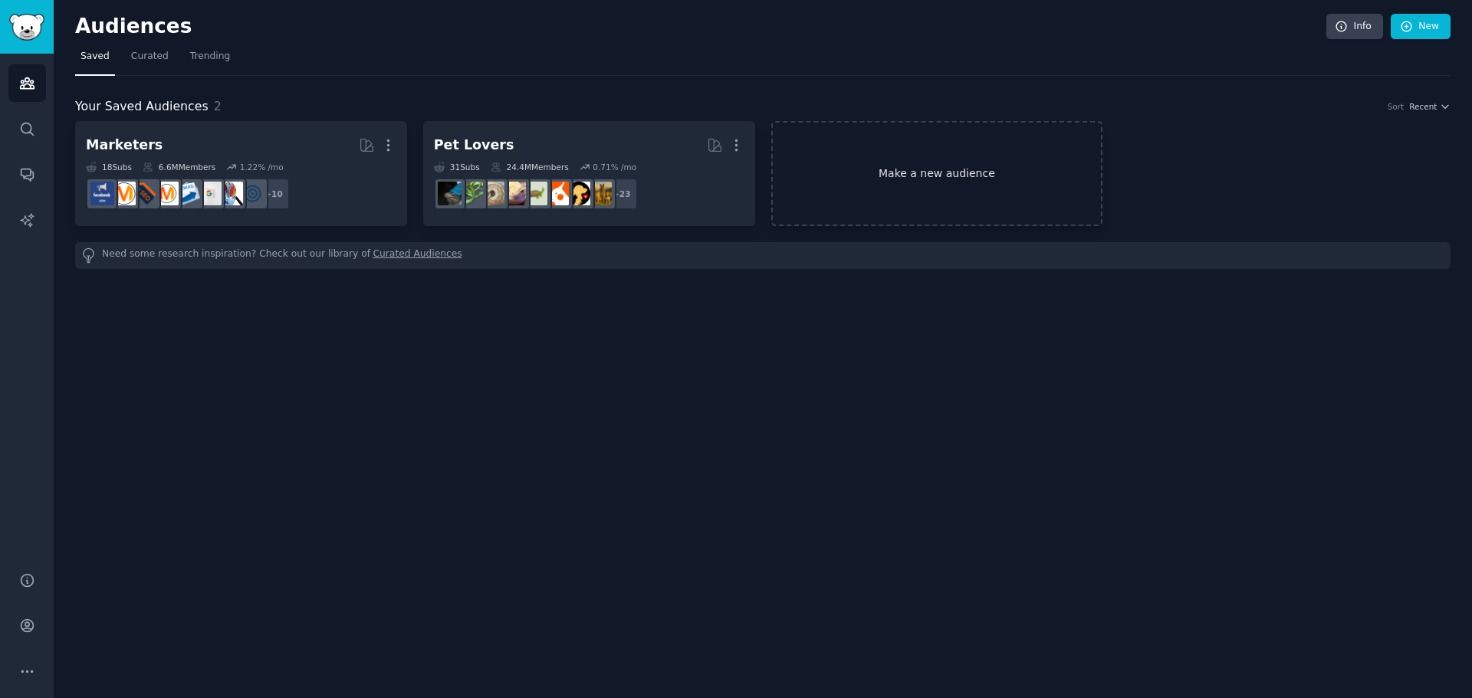
click at [912, 152] on link "Make a new audience" at bounding box center [937, 173] width 332 height 105
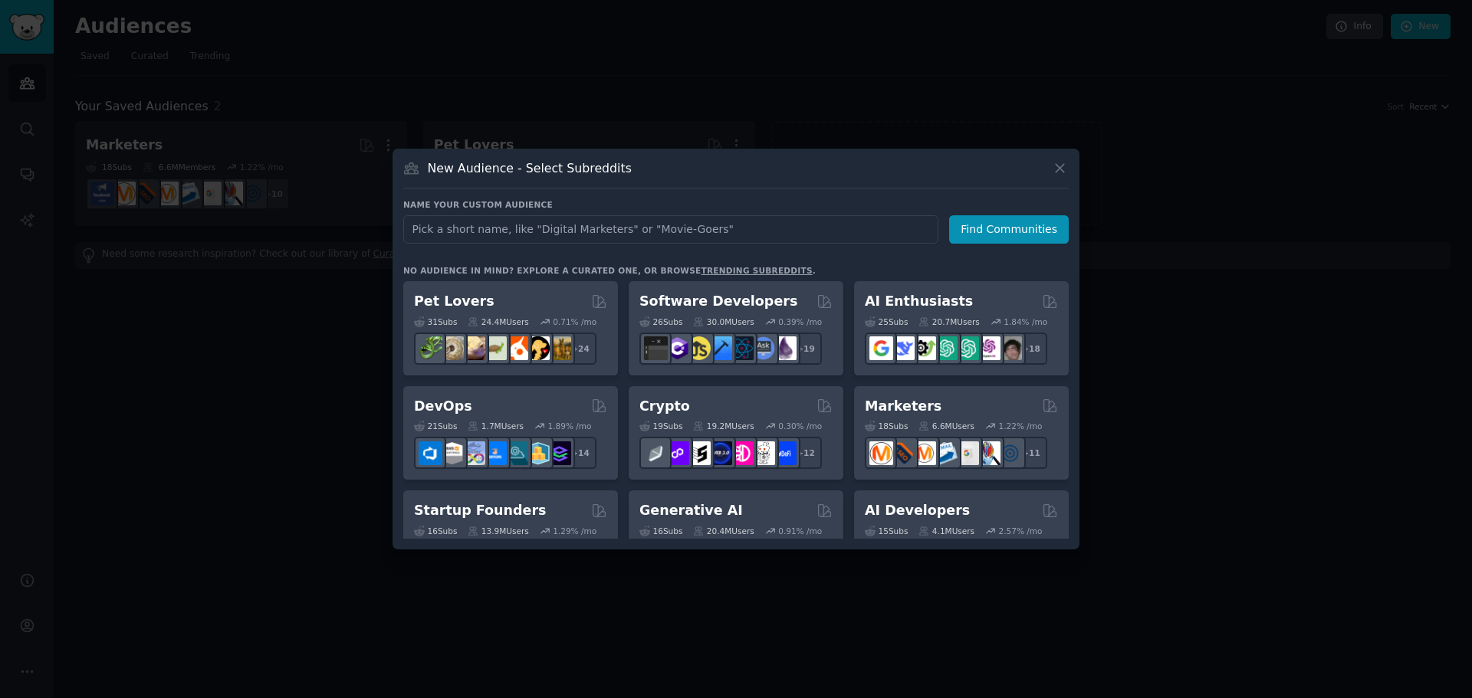
click at [232, 322] on div at bounding box center [736, 349] width 1472 height 698
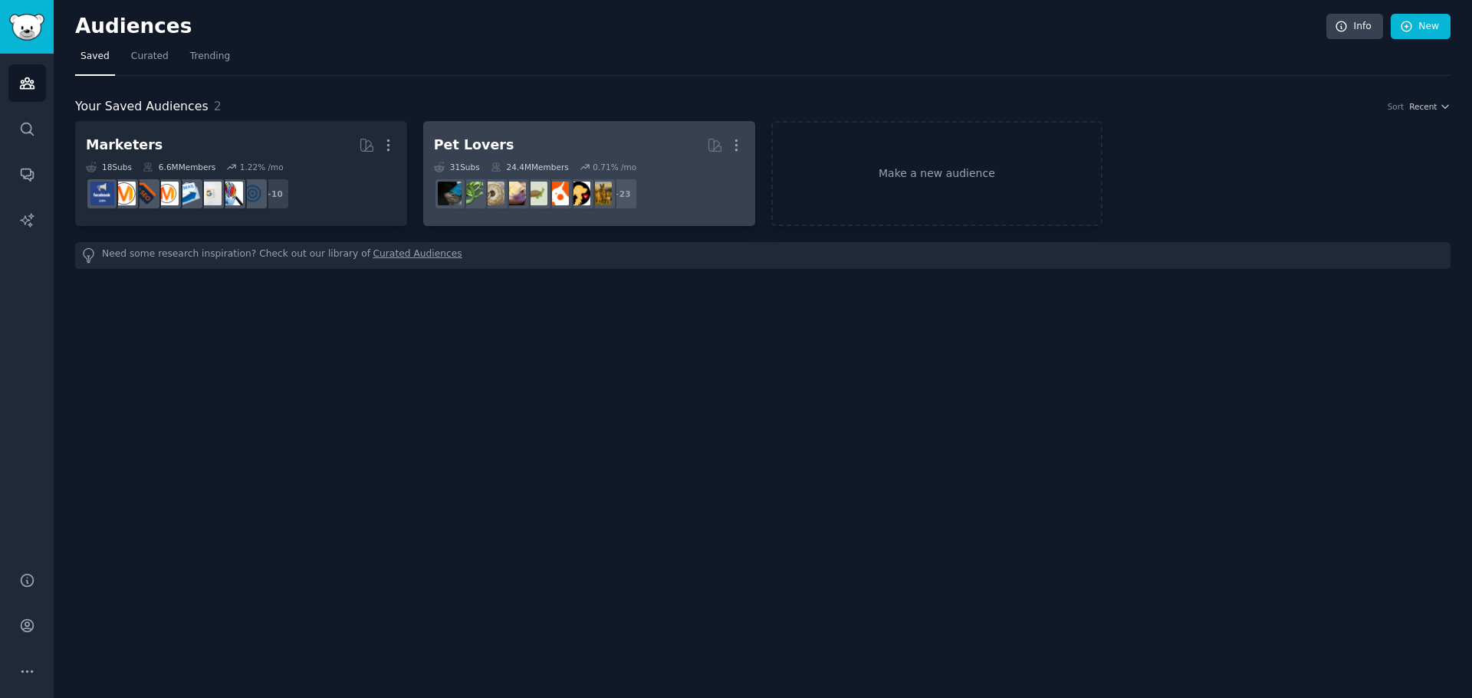
click at [567, 143] on h2 "Pet Lovers More" at bounding box center [589, 145] width 311 height 27
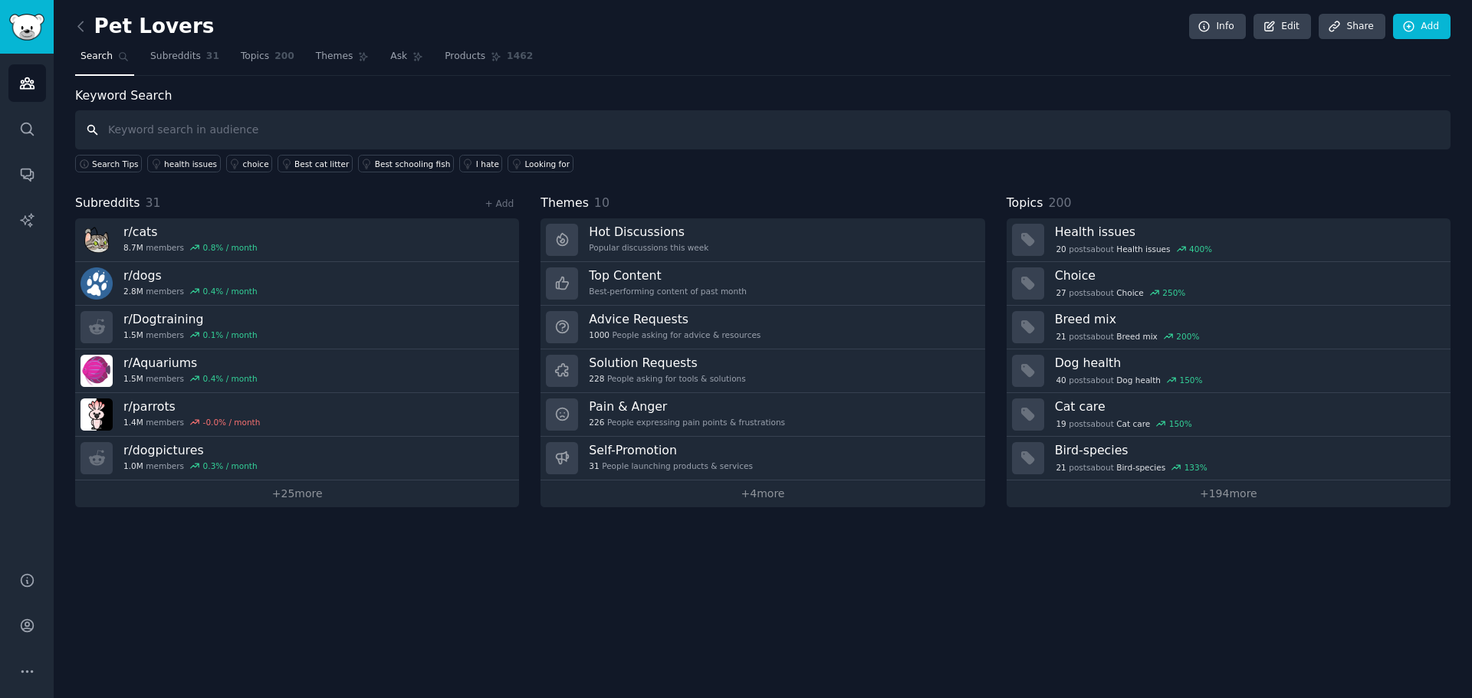
click at [298, 118] on input "text" at bounding box center [762, 129] width 1375 height 39
paste input "frustrated with"
type input "frustrated with"
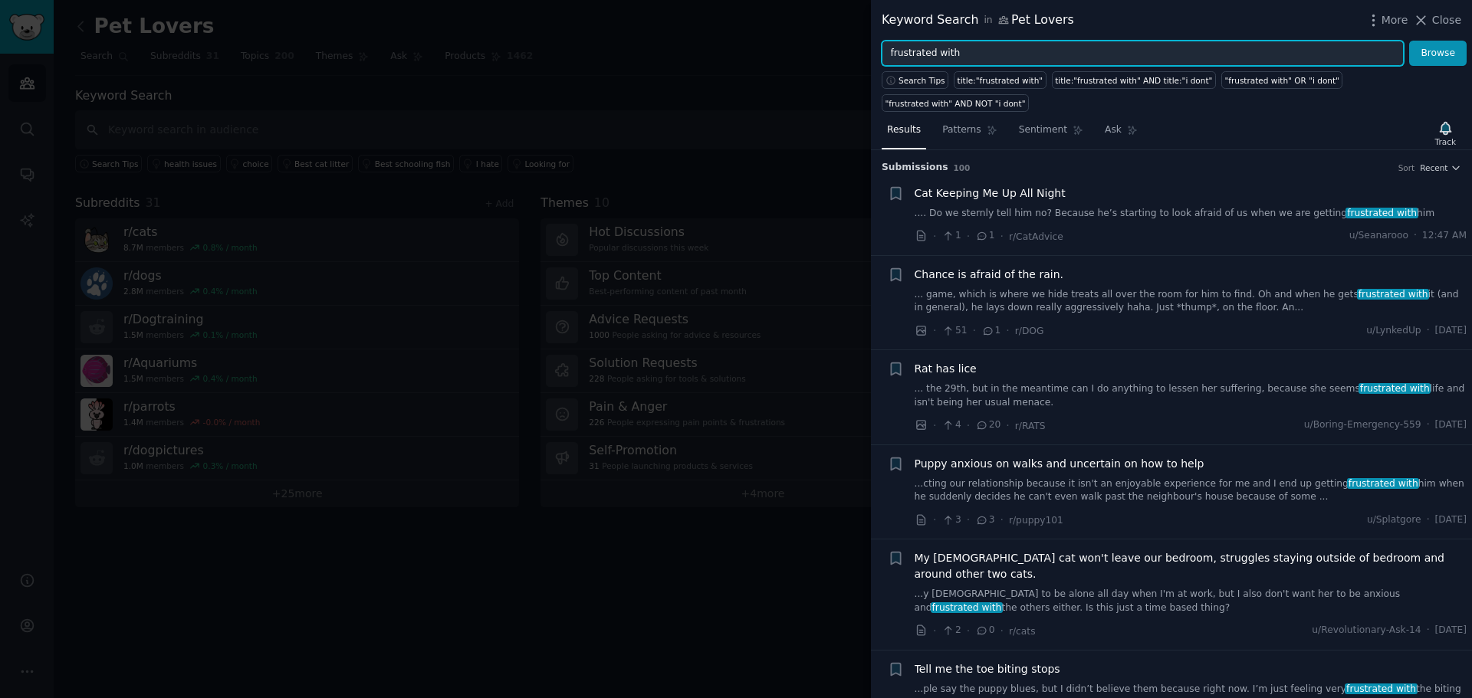
click at [971, 51] on input "frustrated with" at bounding box center [1143, 54] width 522 height 26
click at [970, 51] on input "frustrated with" at bounding box center [1143, 54] width 522 height 26
type input "app"
click at [1409, 41] on button "Browse" at bounding box center [1438, 54] width 58 height 26
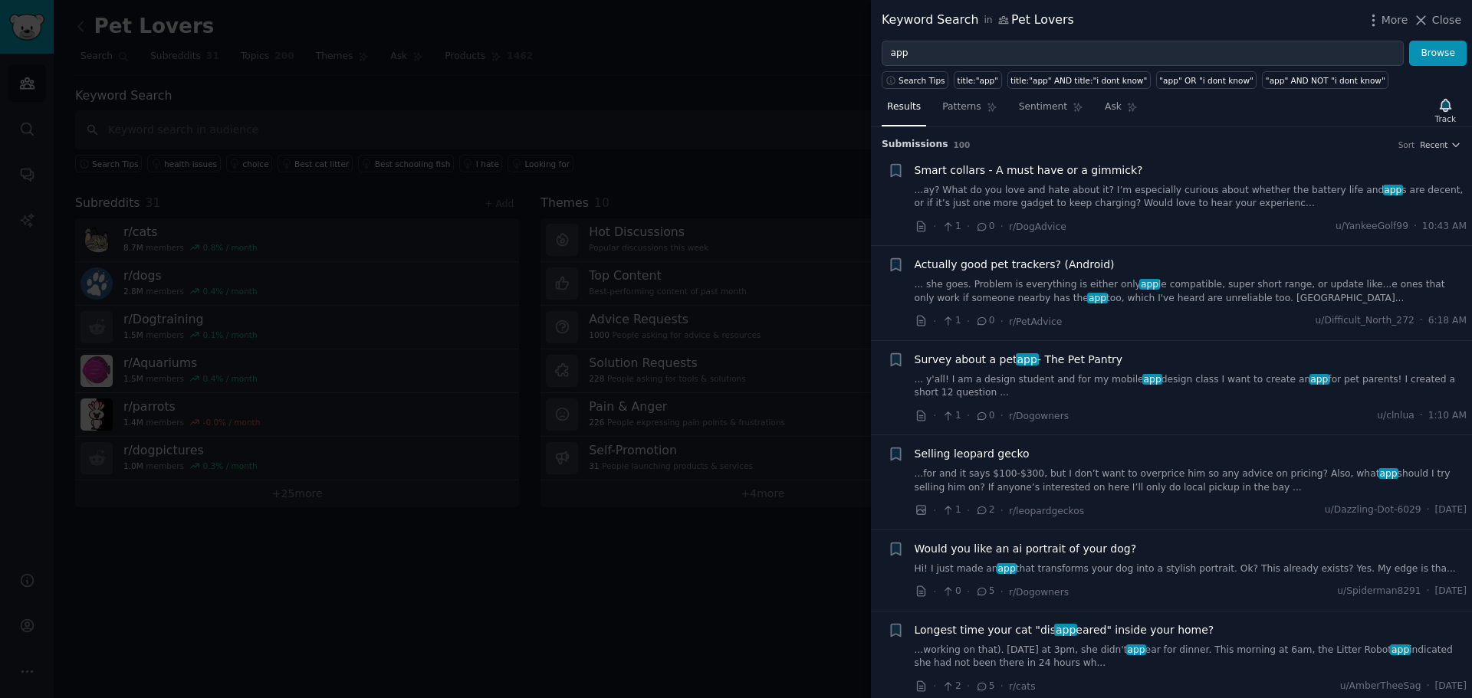
click at [528, 139] on div at bounding box center [736, 349] width 1472 height 698
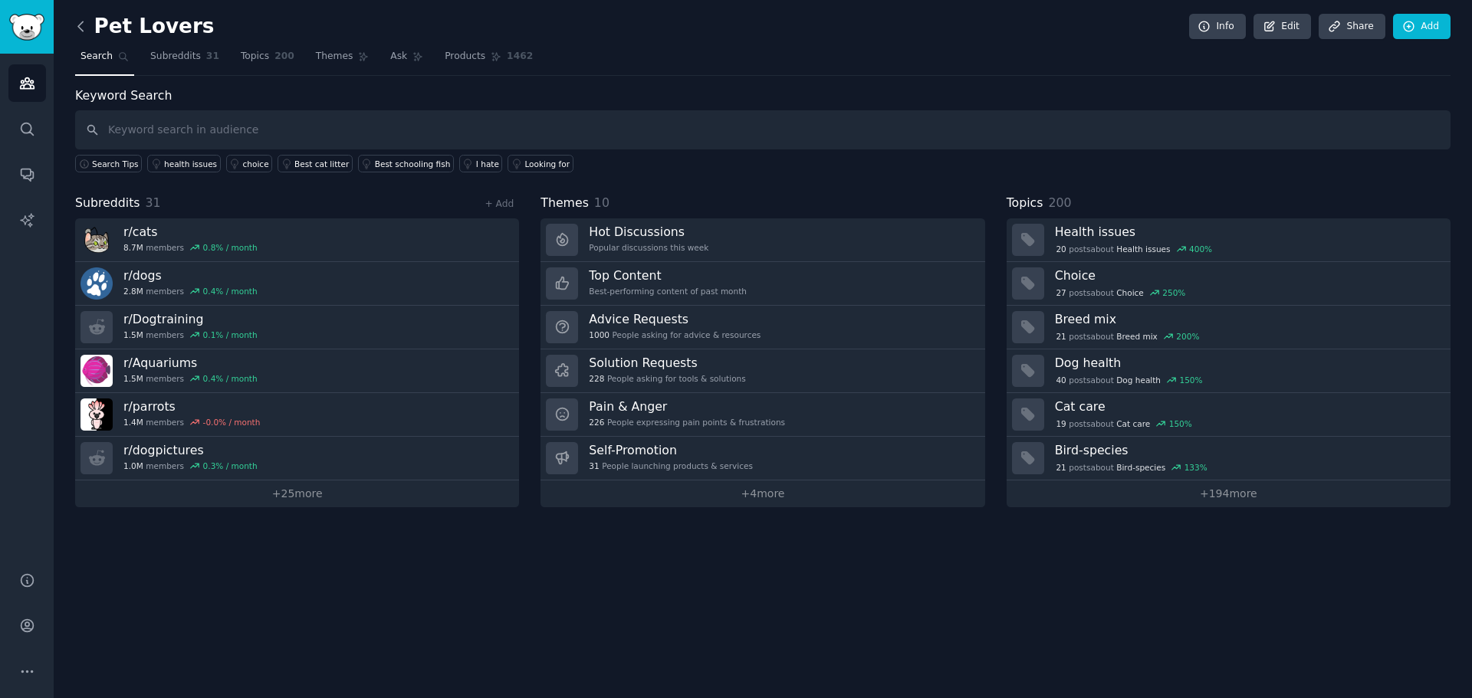
click at [73, 23] on icon at bounding box center [81, 26] width 16 height 16
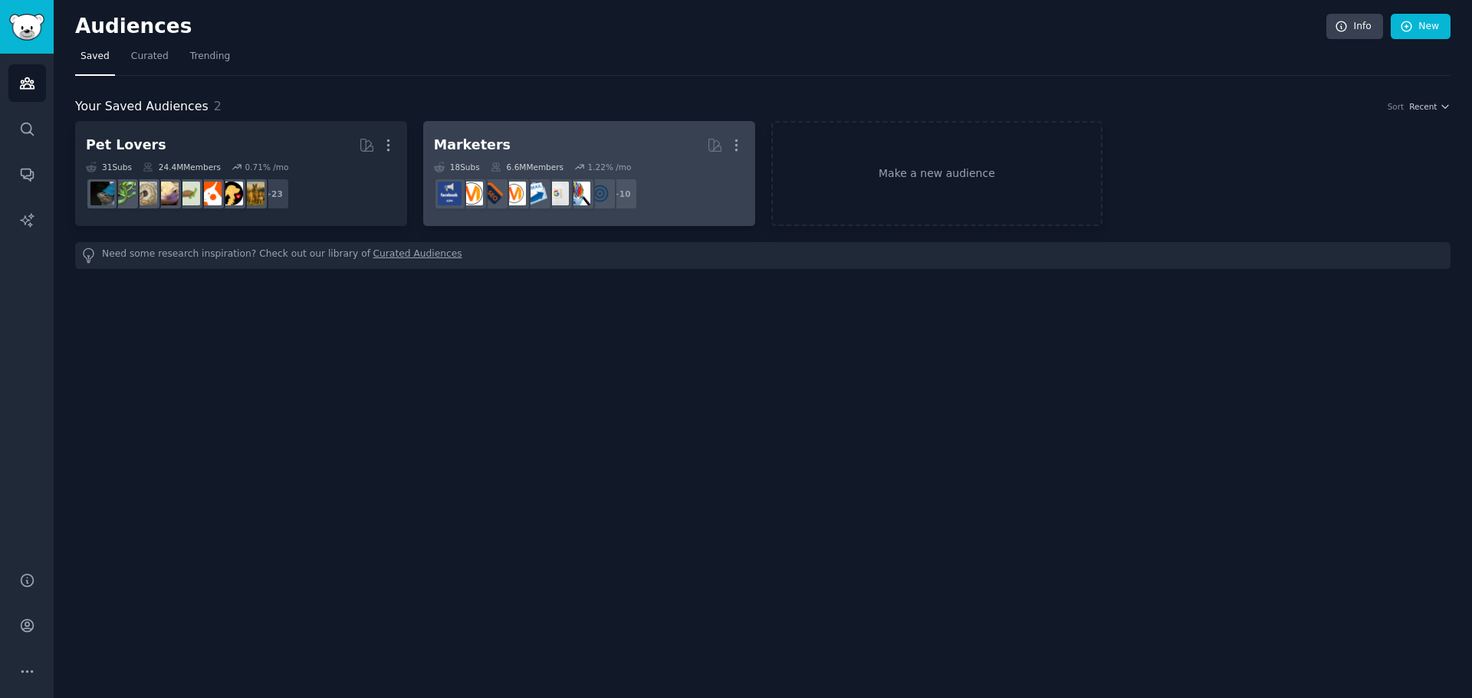
click at [480, 159] on div "Marketers More 18 Sub s 6.6M Members 1.22 % /mo r/FacebookAds + 10" at bounding box center [589, 174] width 311 height 84
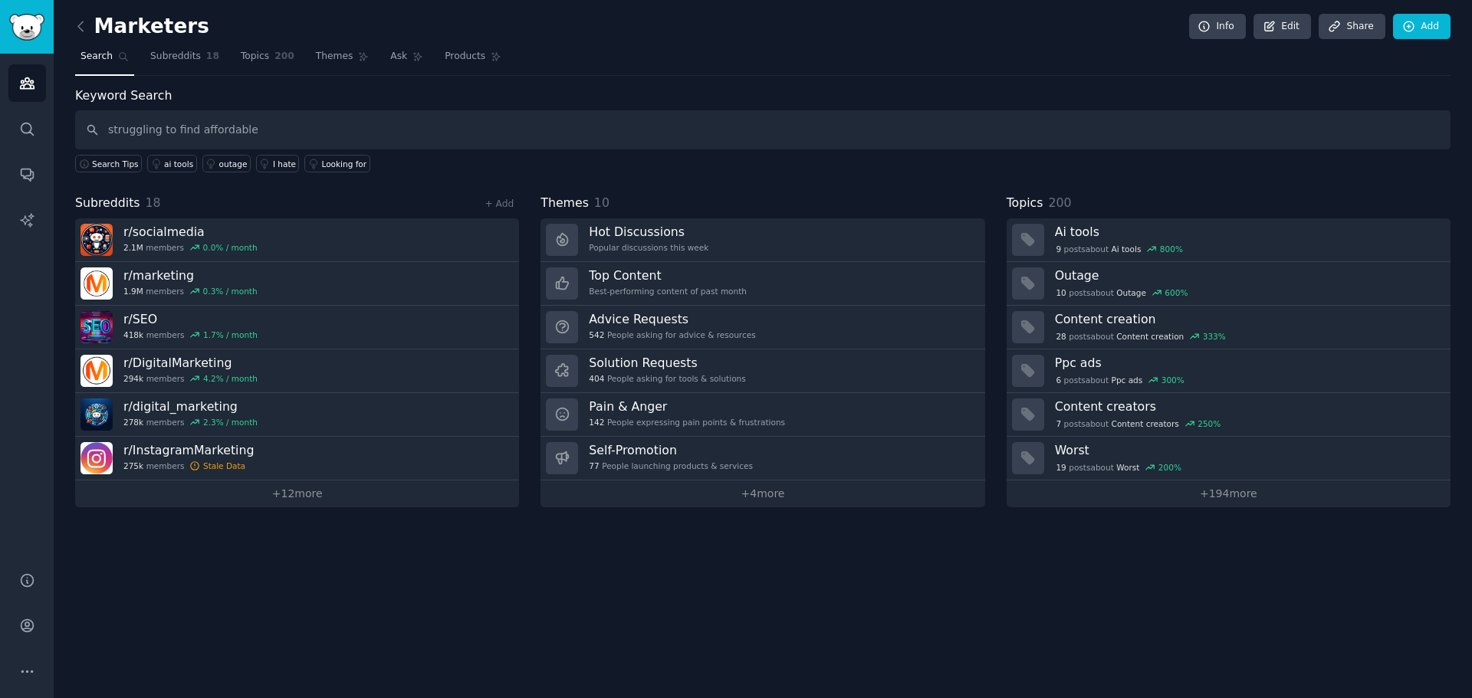
type input "struggling to find affordable"
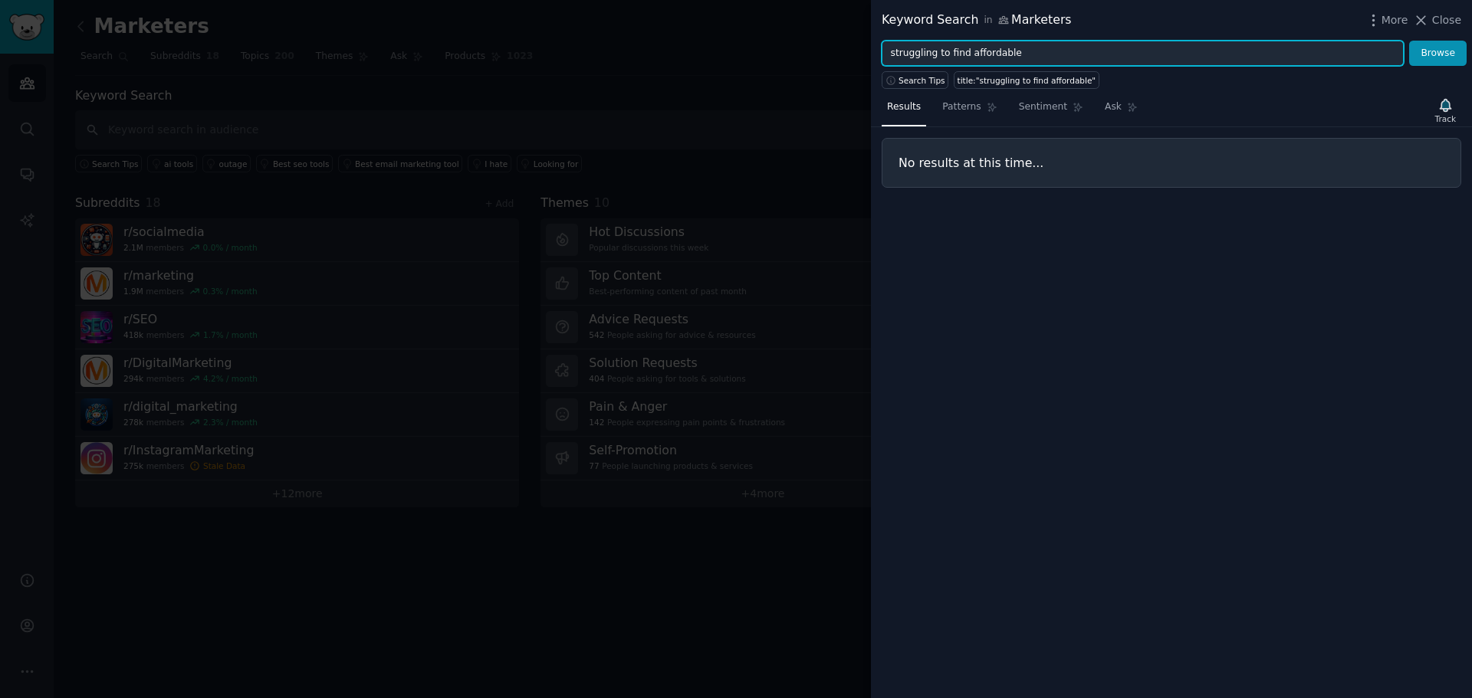
drag, startPoint x: 1058, startPoint y: 53, endPoint x: 959, endPoint y: 50, distance: 99.0
click at [959, 50] on input "struggling to find affordable" at bounding box center [1143, 54] width 522 height 26
click at [1409, 41] on button "Browse" at bounding box center [1438, 54] width 58 height 26
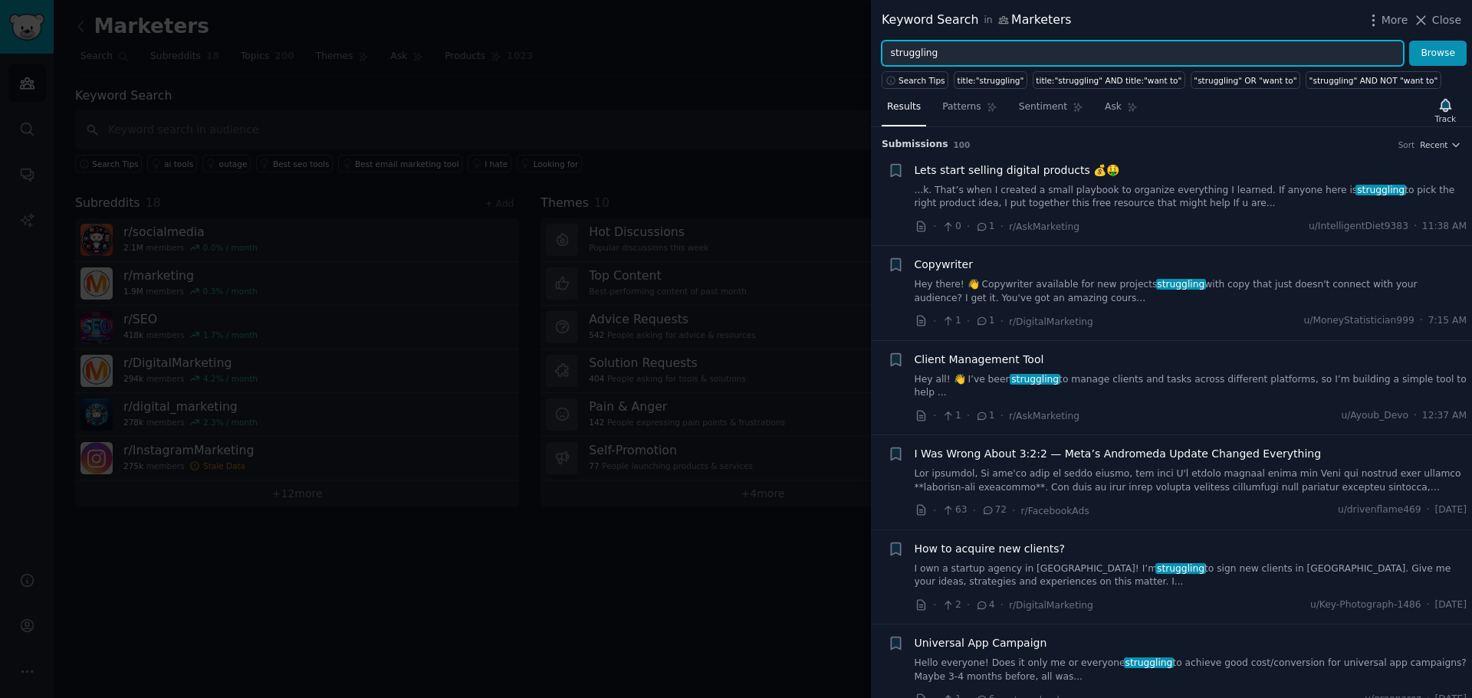
click at [994, 53] on input "struggling" at bounding box center [1143, 54] width 522 height 26
click at [1409, 41] on button "Browse" at bounding box center [1438, 54] width 58 height 26
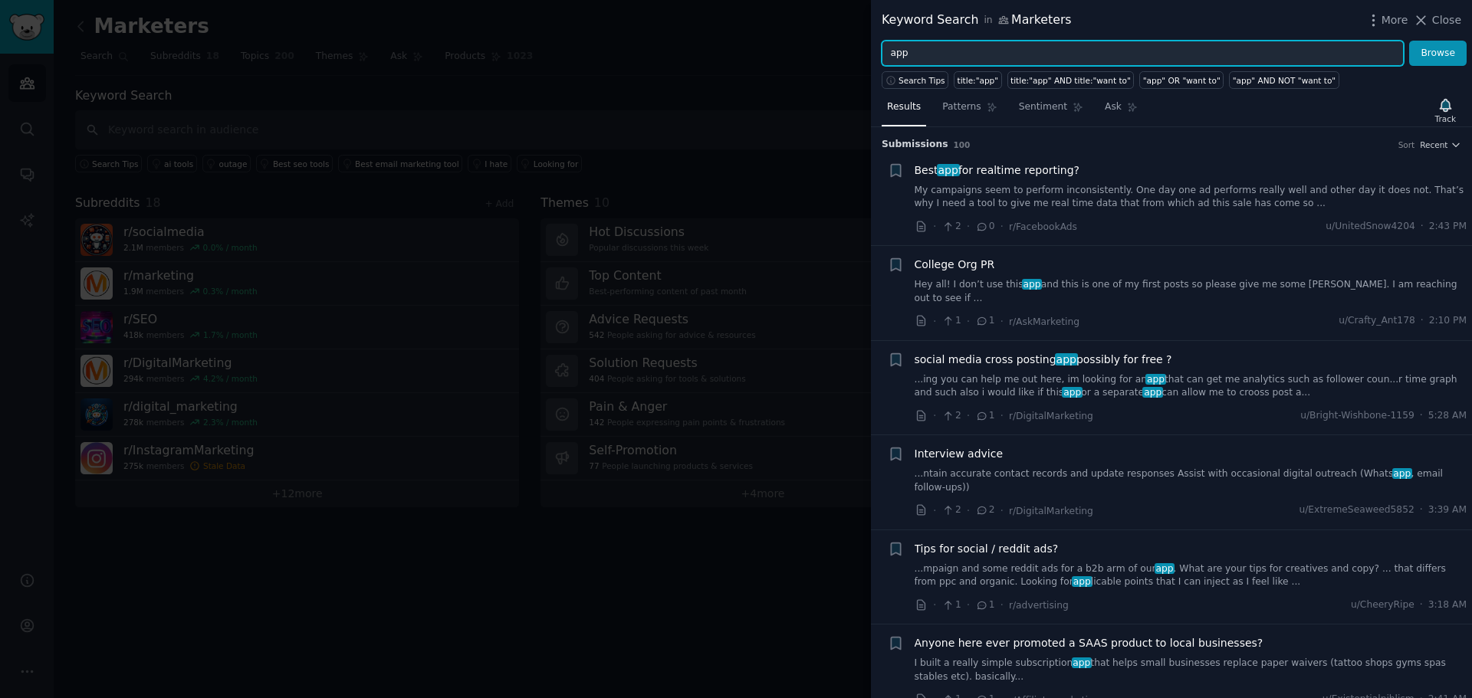
click at [994, 51] on input "app" at bounding box center [1143, 54] width 522 height 26
type input "i wish there was"
click at [1409, 41] on button "Browse" at bounding box center [1438, 54] width 58 height 26
